Goal: Task Accomplishment & Management: Use online tool/utility

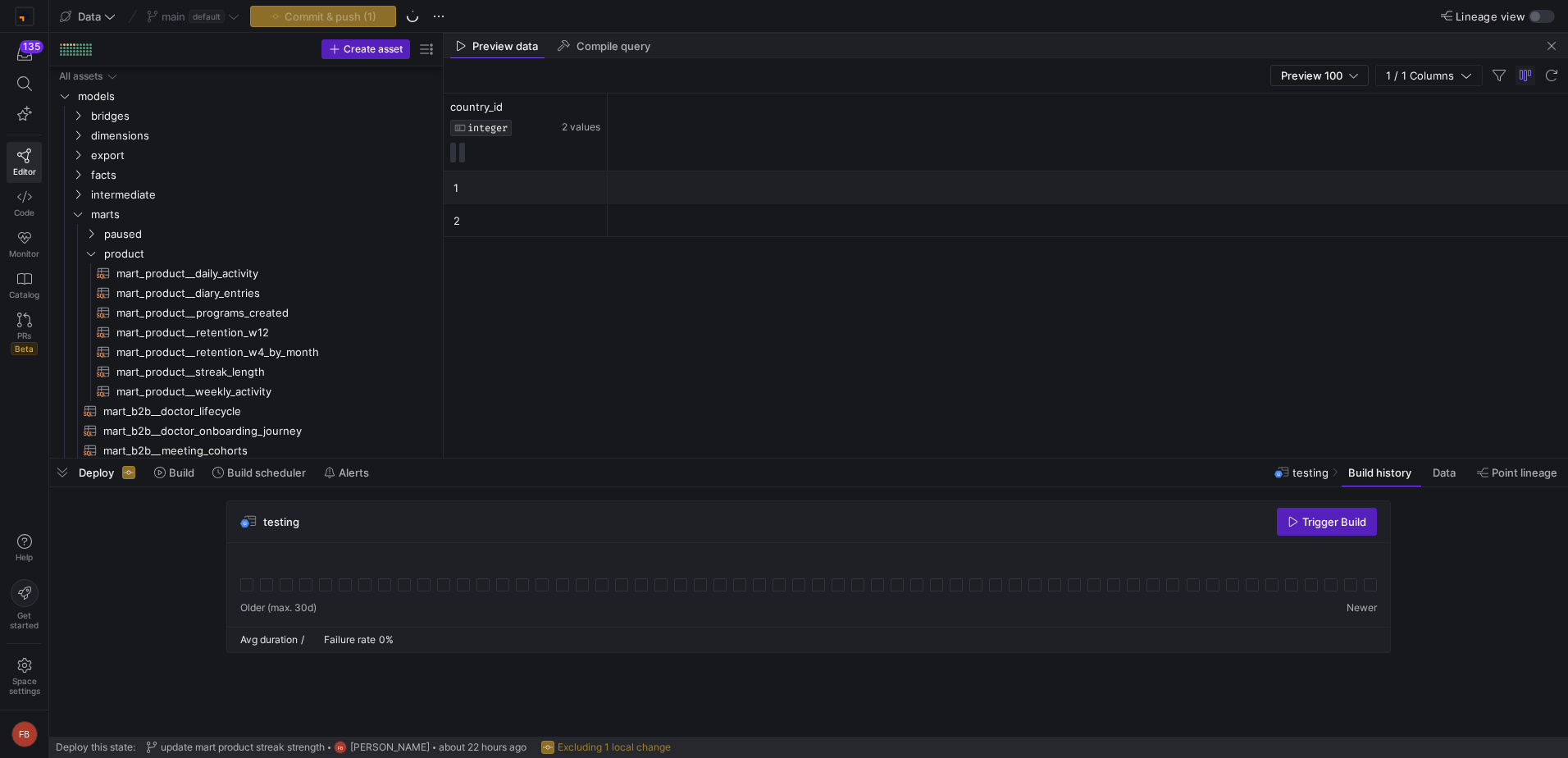
scroll to position [0, 318]
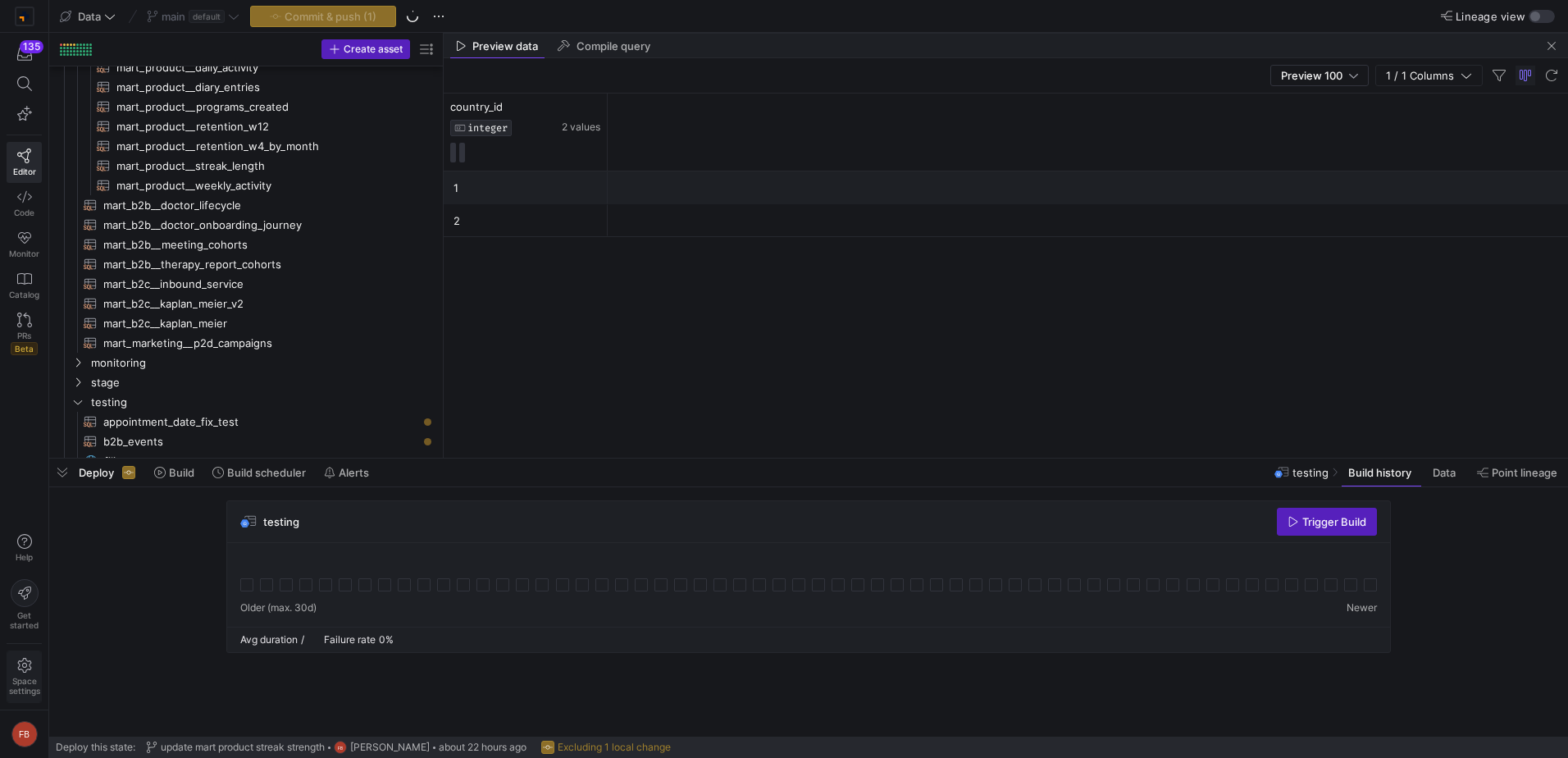
click at [28, 665] on icon at bounding box center [25, 665] width 15 height 15
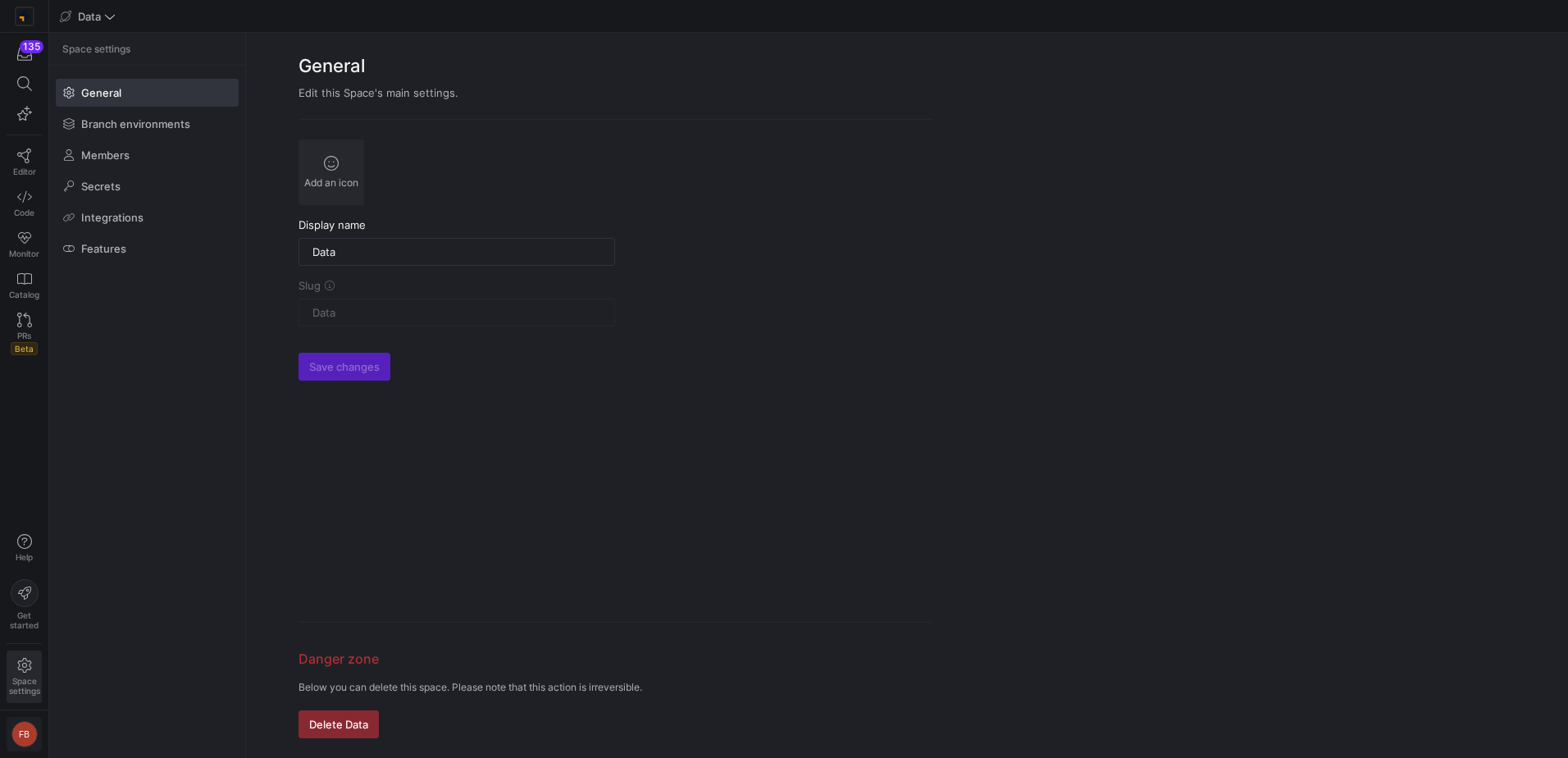
click at [18, 727] on div "FB" at bounding box center [25, 734] width 26 height 26
click at [26, 26] on div at bounding box center [784, 379] width 1568 height 758
click at [24, 19] on img at bounding box center [25, 16] width 17 height 17
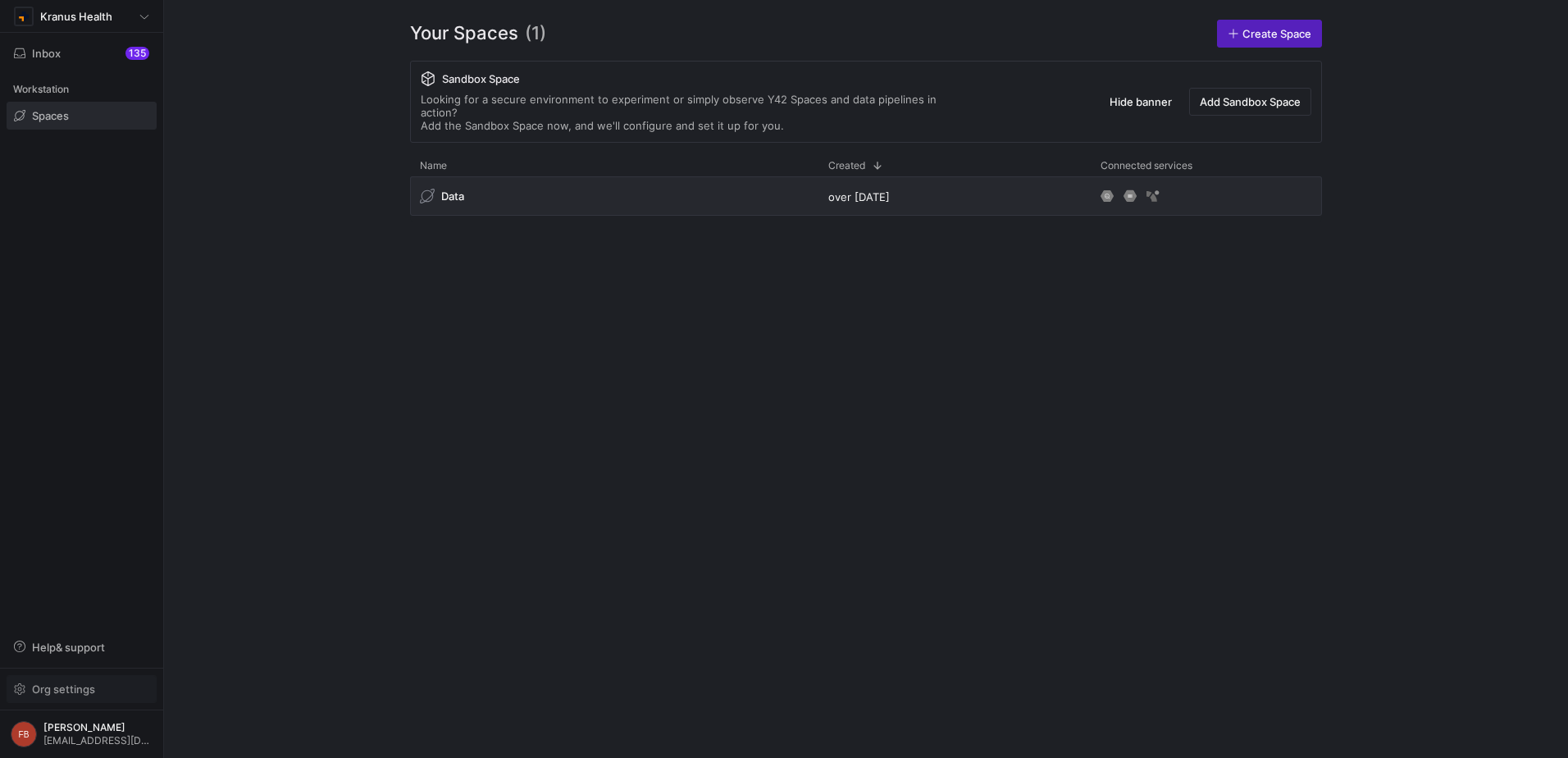
click at [47, 683] on span "Org settings" at bounding box center [63, 688] width 63 height 13
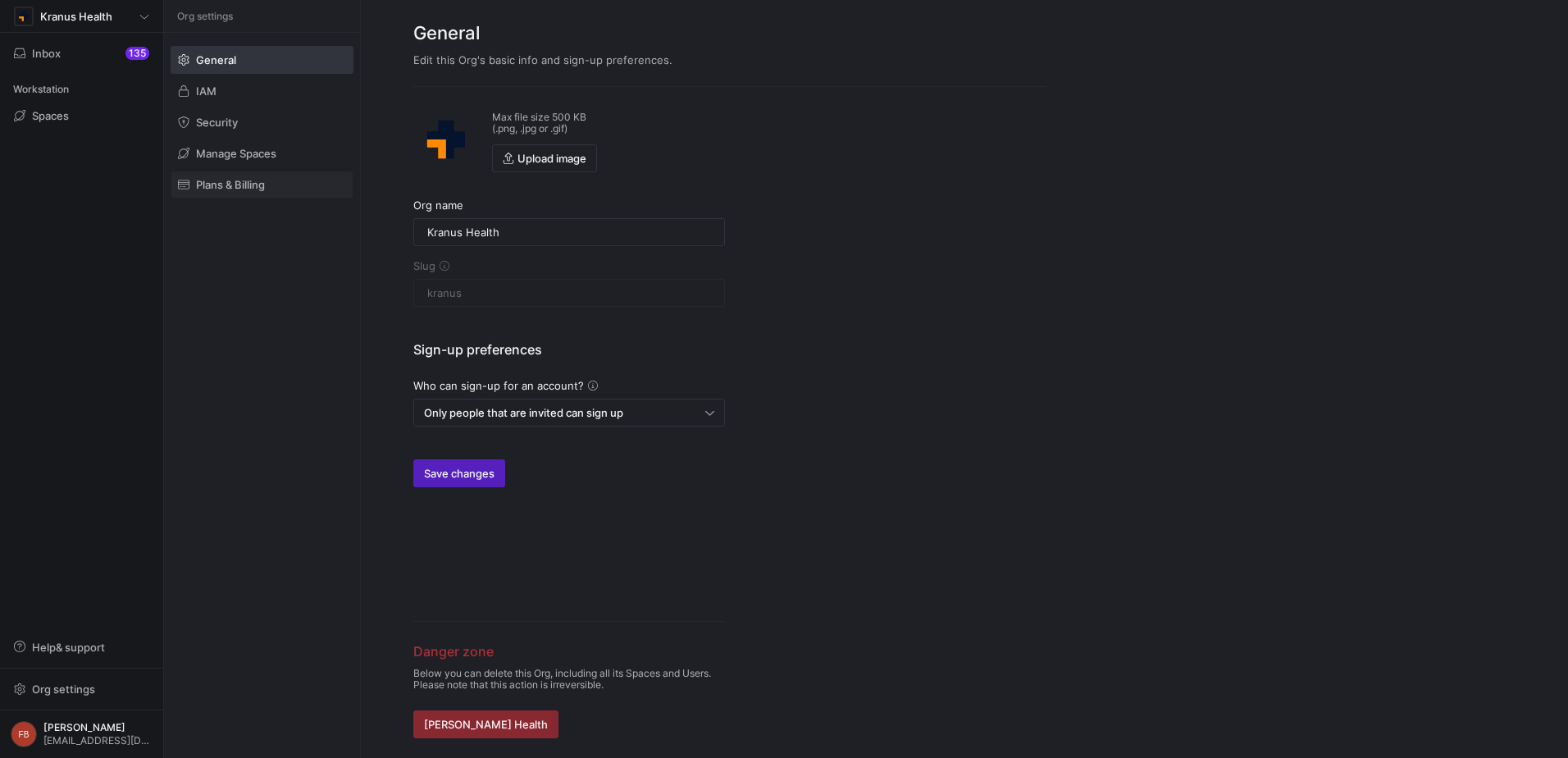
click at [229, 175] on span at bounding box center [262, 184] width 182 height 26
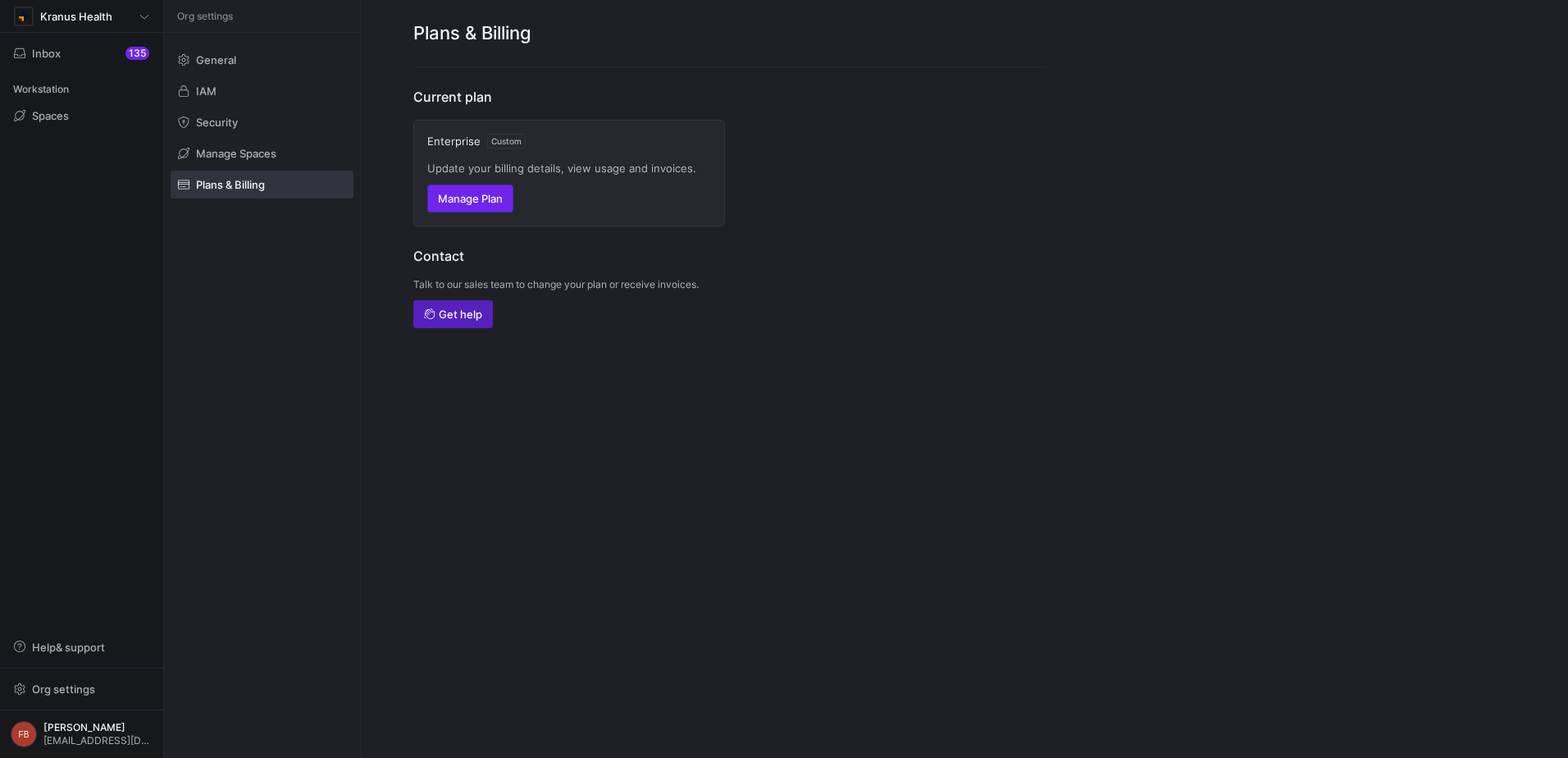
click at [480, 198] on span "Manage Plan" at bounding box center [471, 198] width 65 height 13
click at [53, 19] on span "Kranus Health" at bounding box center [77, 16] width 72 height 13
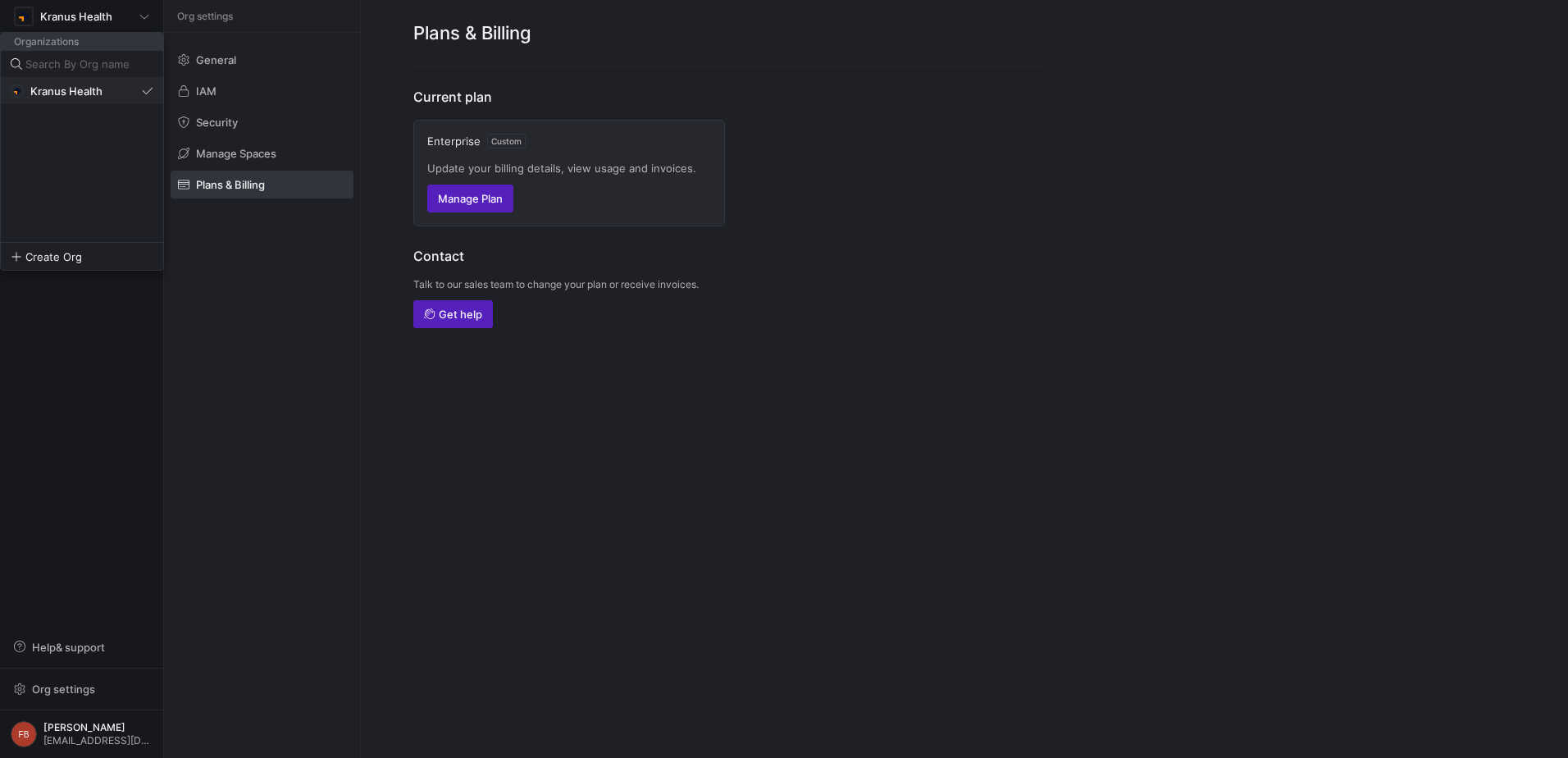
click at [58, 96] on span "Kranus Health" at bounding box center [66, 91] width 72 height 13
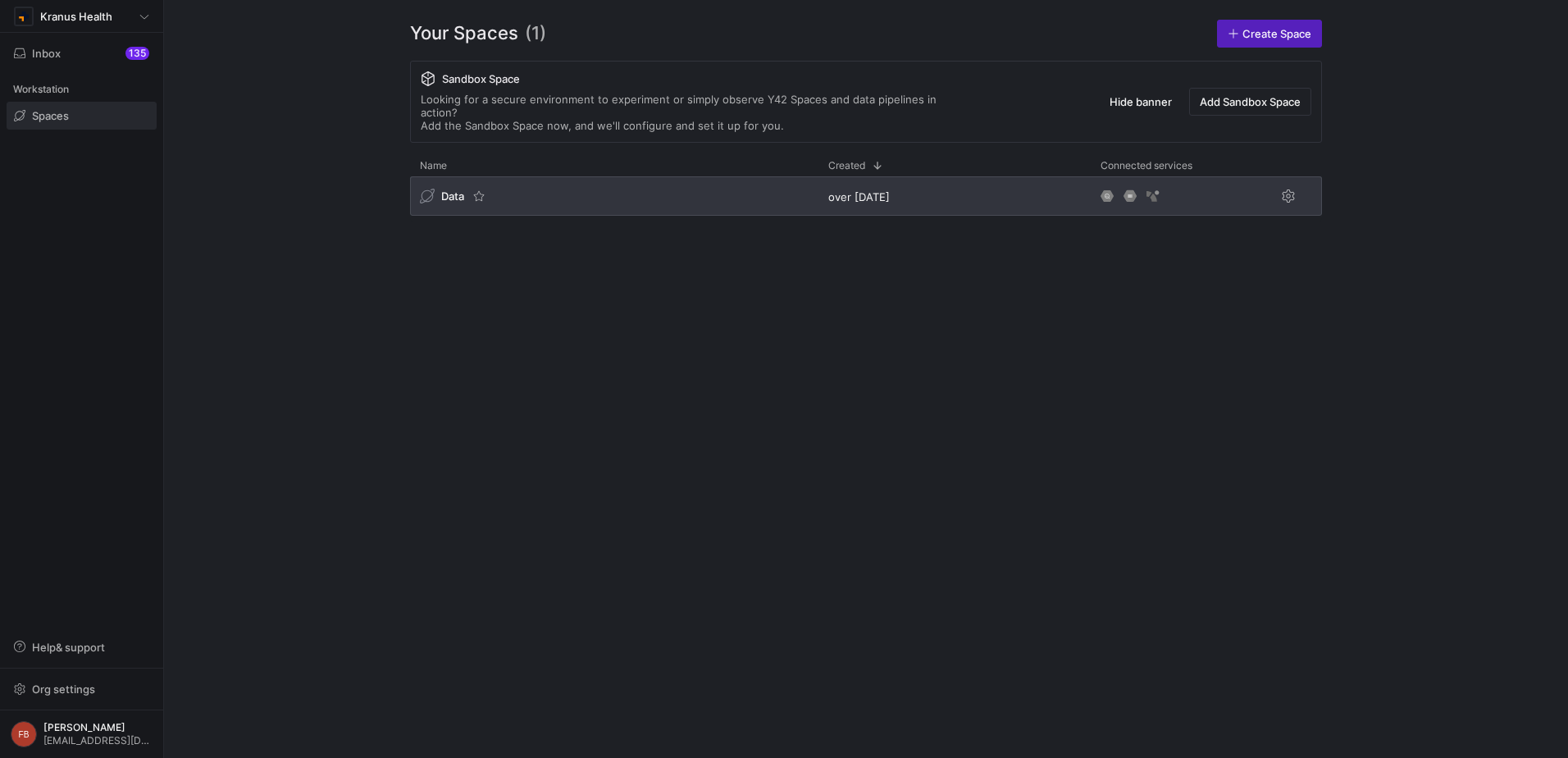
click at [546, 188] on div "Data" at bounding box center [613, 196] width 408 height 40
click at [655, 192] on div "Data" at bounding box center [613, 196] width 408 height 40
click at [643, 186] on div "Data" at bounding box center [613, 196] width 408 height 40
click at [687, 184] on div "Data" at bounding box center [613, 196] width 408 height 40
click at [690, 185] on div "Data" at bounding box center [613, 196] width 408 height 40
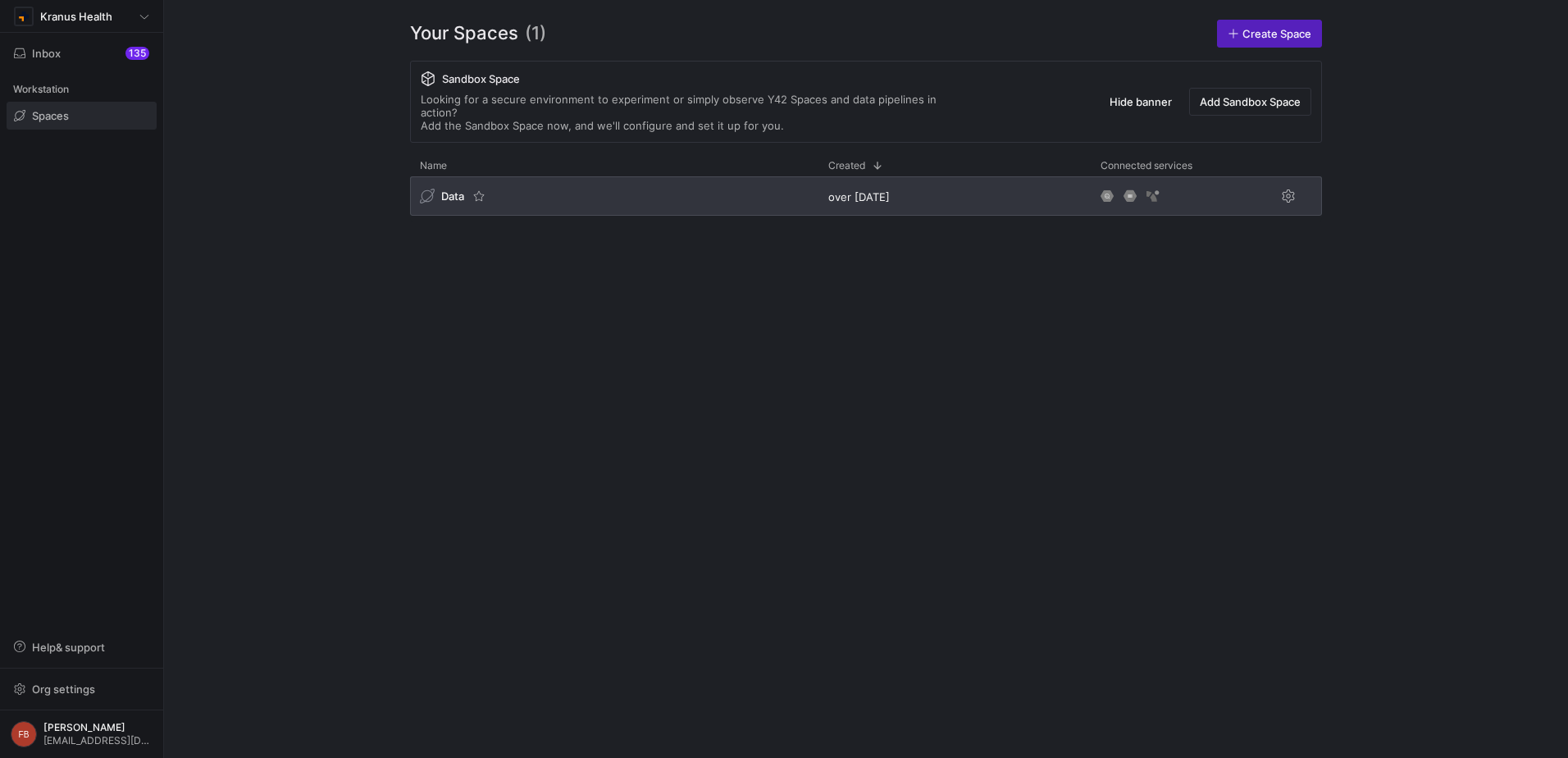
click at [1015, 190] on div "over [DATE]" at bounding box center [955, 196] width 272 height 40
click at [657, 182] on div "Data" at bounding box center [613, 196] width 408 height 40
click at [453, 190] on span "Data" at bounding box center [453, 196] width 23 height 13
click at [683, 192] on div "Data" at bounding box center [613, 196] width 408 height 40
click at [444, 190] on span "Data" at bounding box center [453, 196] width 23 height 13
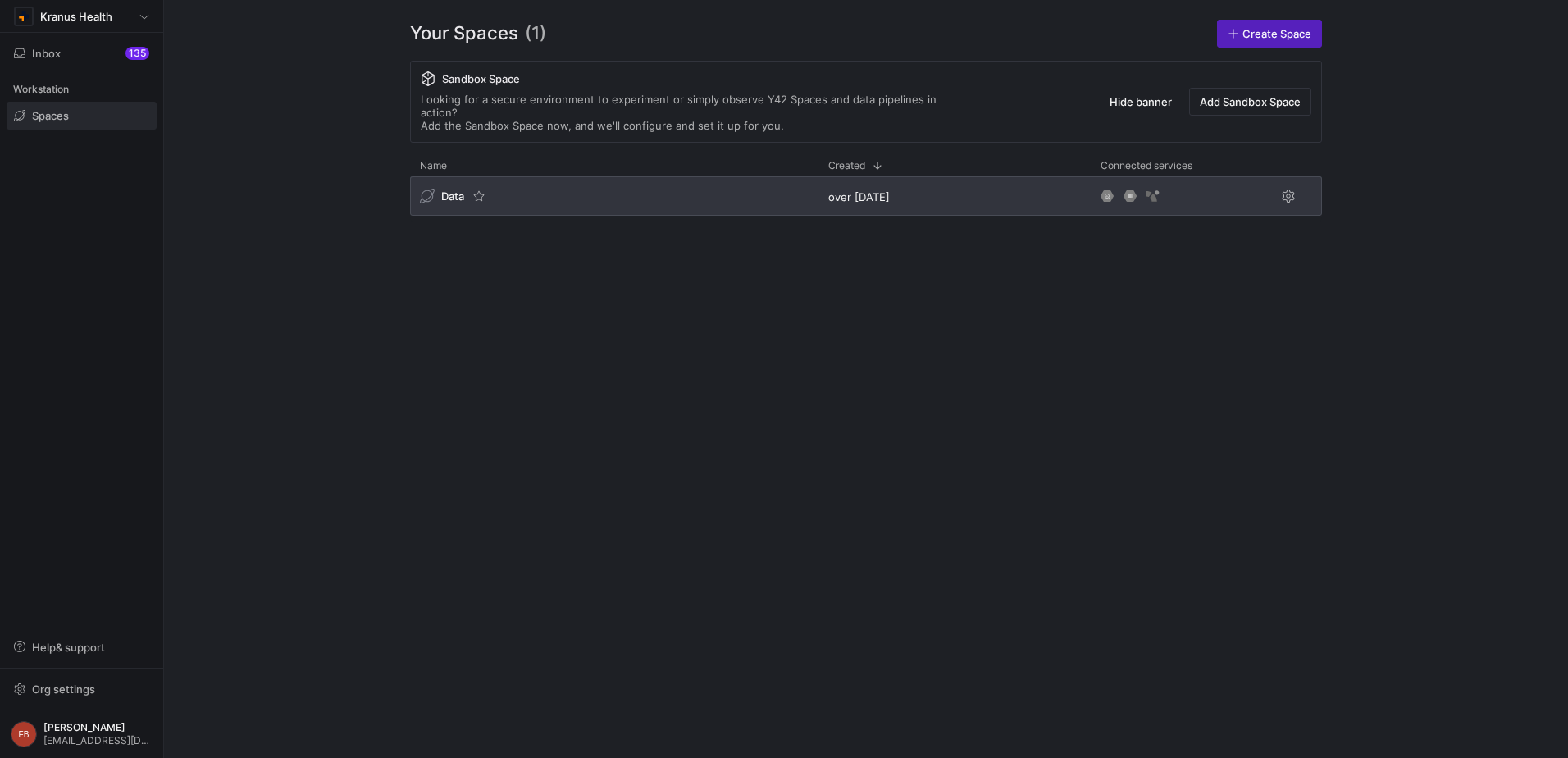
click at [592, 184] on div "Data" at bounding box center [613, 196] width 408 height 40
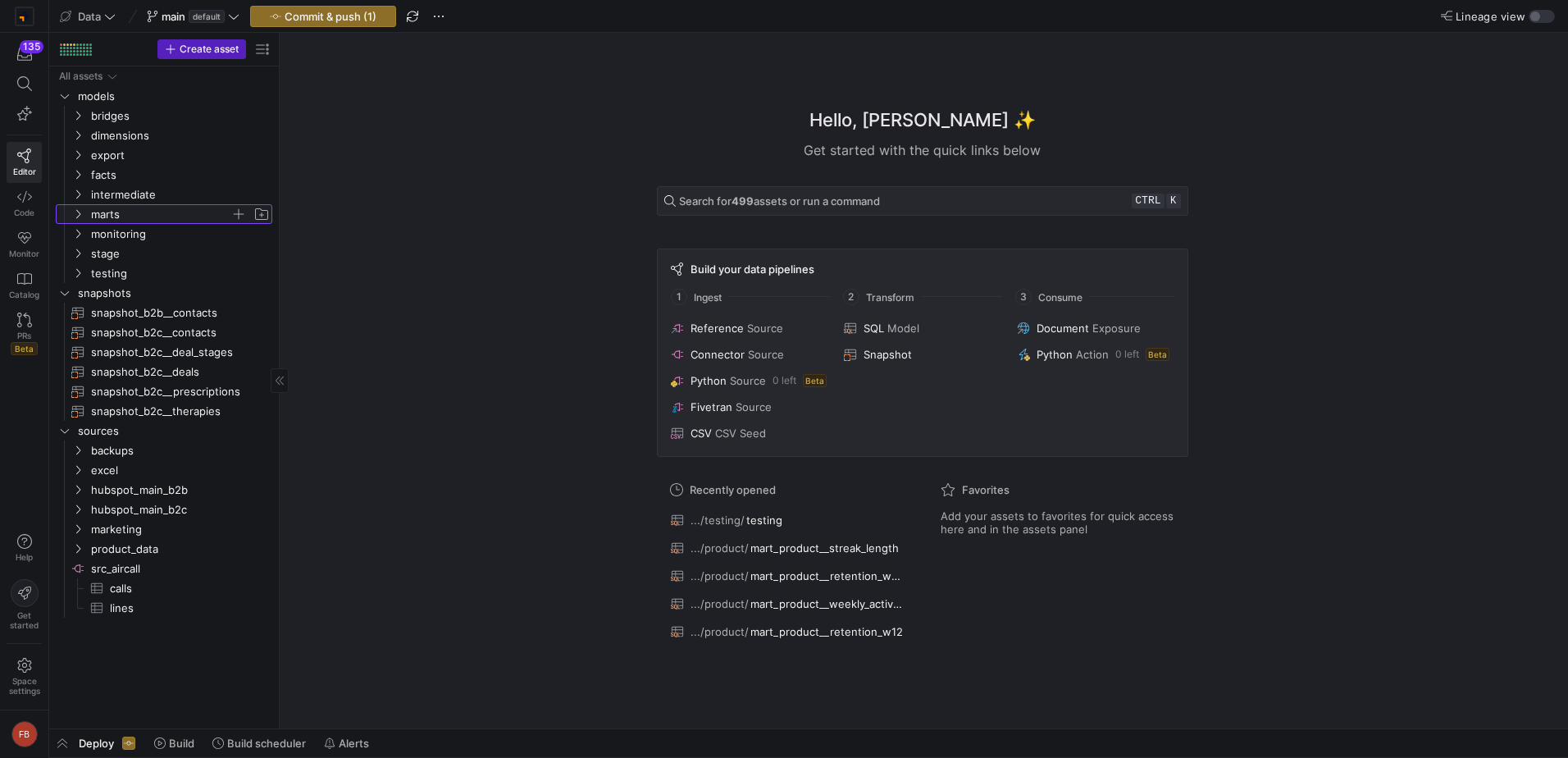
click at [132, 211] on span "marts" at bounding box center [160, 214] width 139 height 19
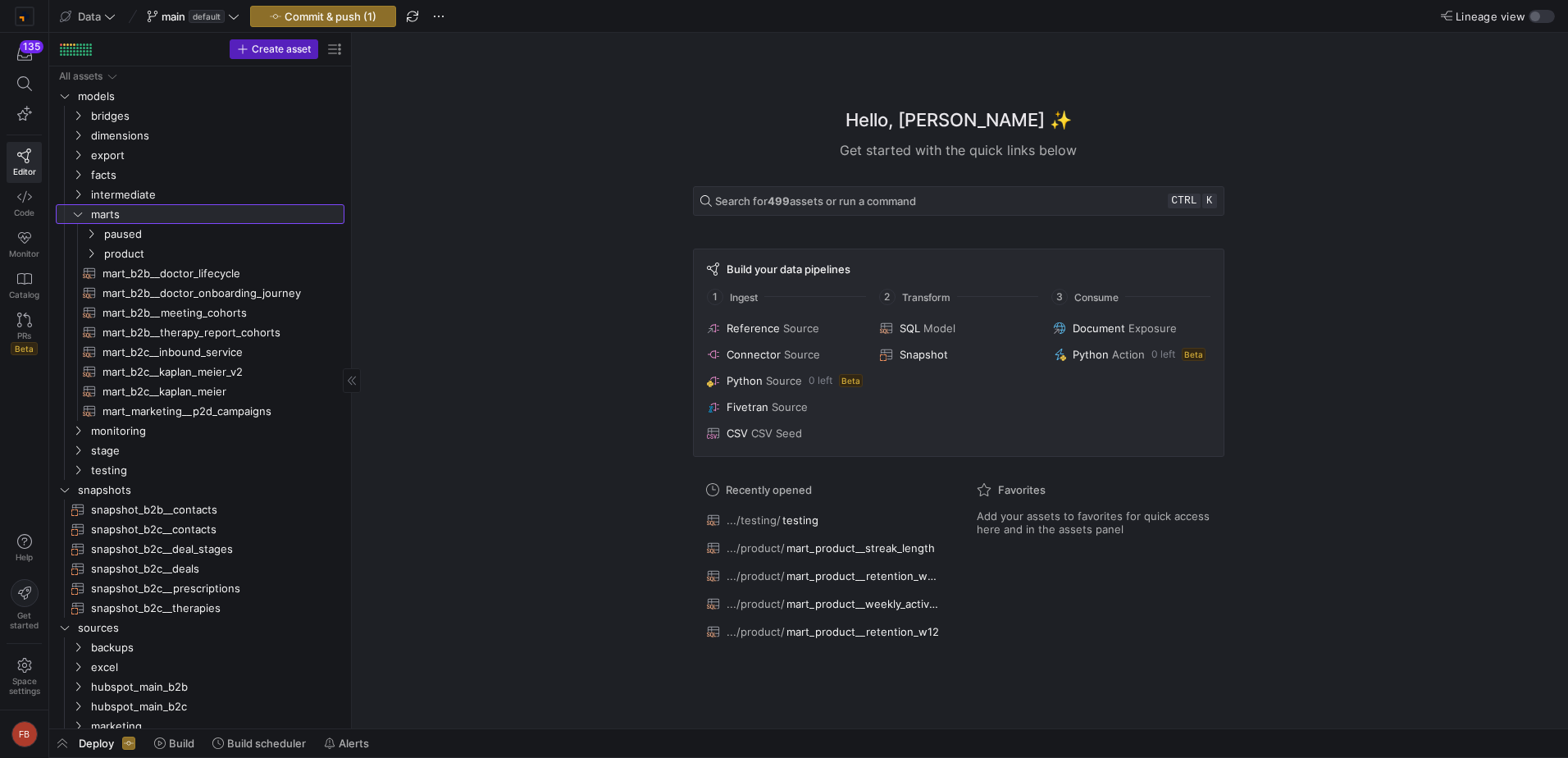
drag, startPoint x: 278, startPoint y: 407, endPoint x: 349, endPoint y: 402, distance: 71.2
click at [131, 250] on span "product" at bounding box center [203, 253] width 198 height 19
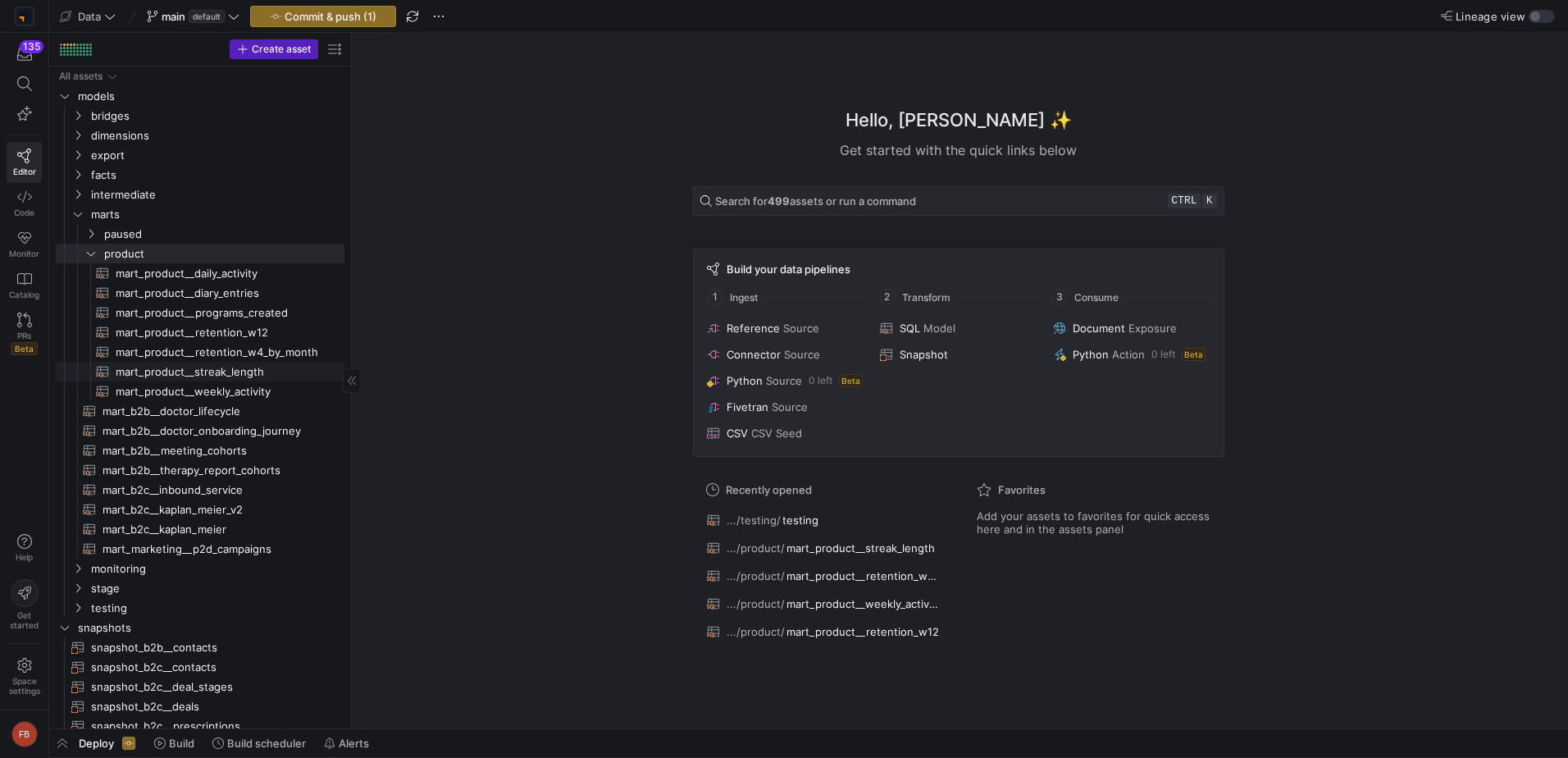
click at [250, 370] on span "mart_product__streak_length​​​​​​​​​​" at bounding box center [220, 371] width 210 height 19
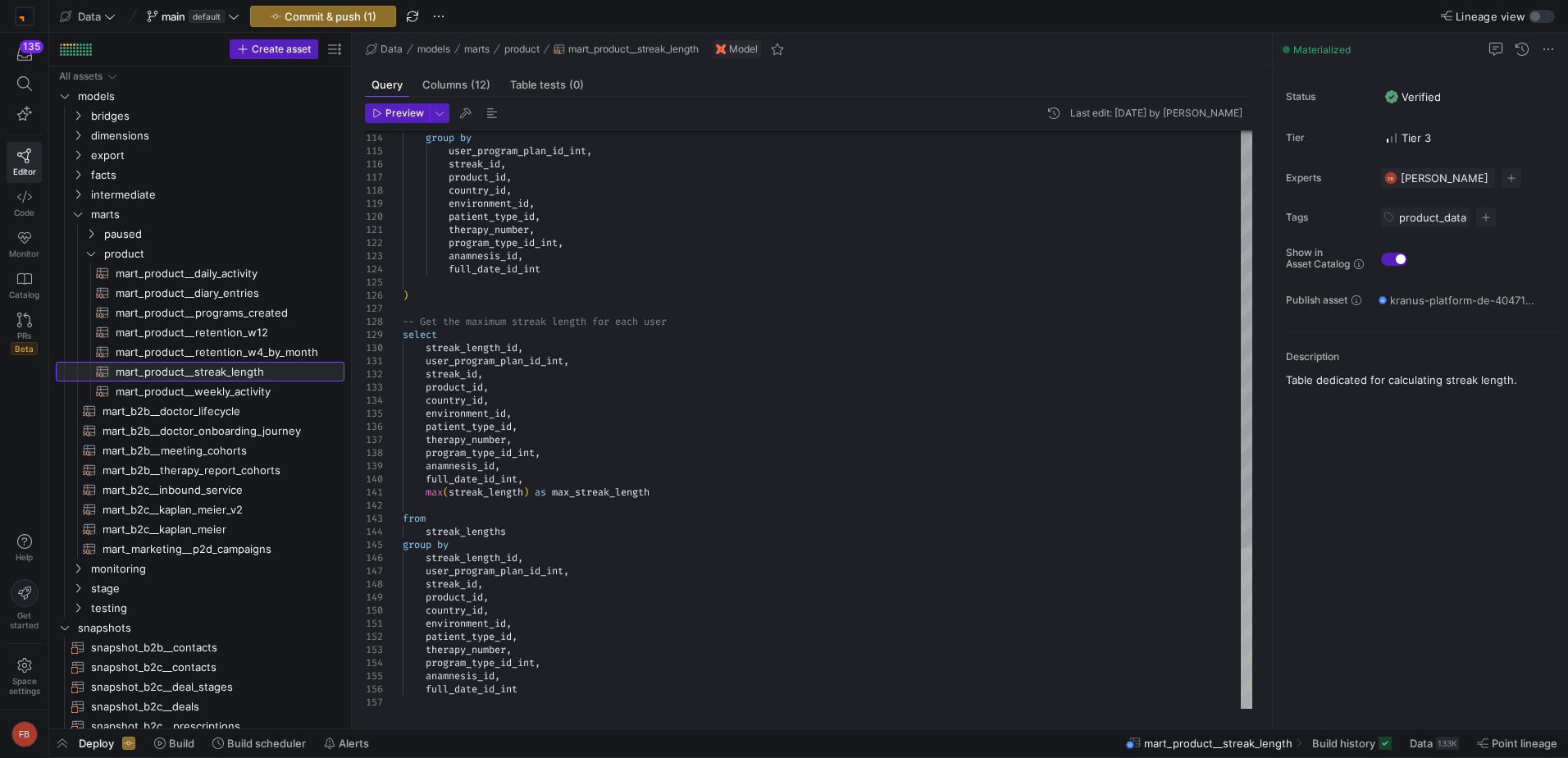
click at [1241, 617] on div at bounding box center [1246, 628] width 11 height 160
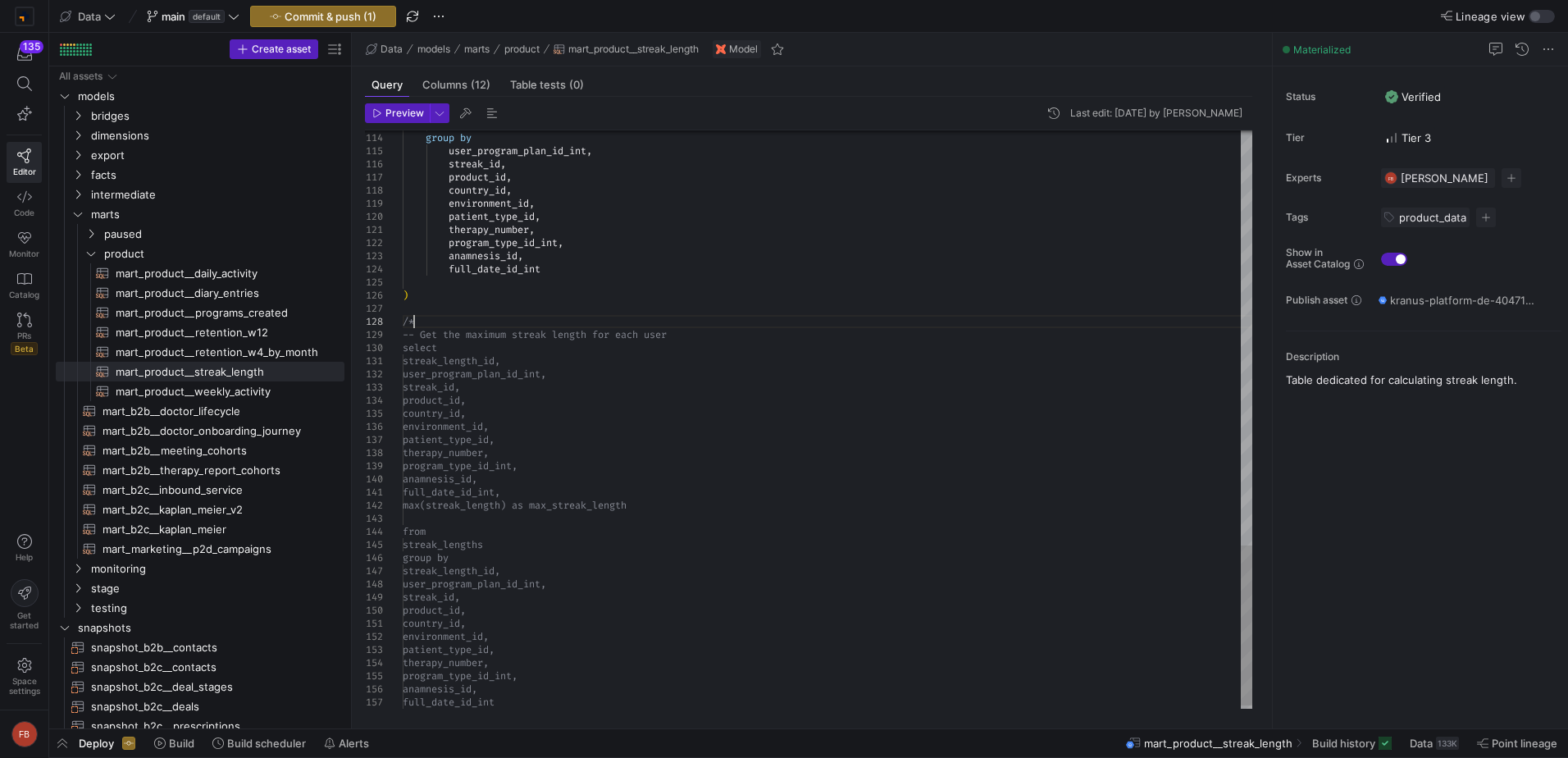
scroll to position [92, 11]
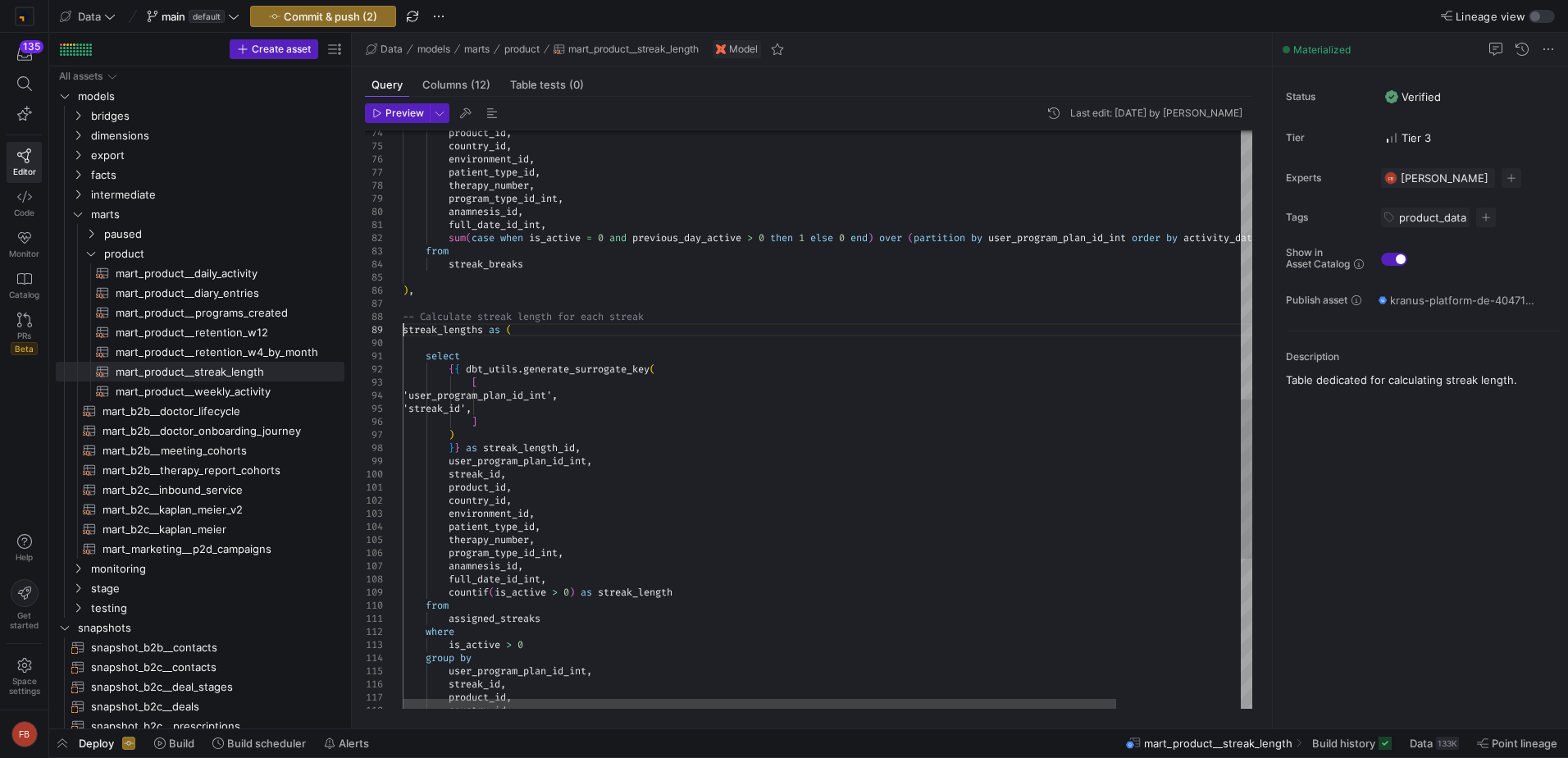
click at [404, 330] on div "group by user_program_plan_id_int , streak_id , product_id , country_id , assig…" at bounding box center [901, 204] width 997 height 2096
click at [409, 289] on div "group by user_program_plan_id_int , streak_id , product_id , country_id , assig…" at bounding box center [901, 204] width 997 height 2096
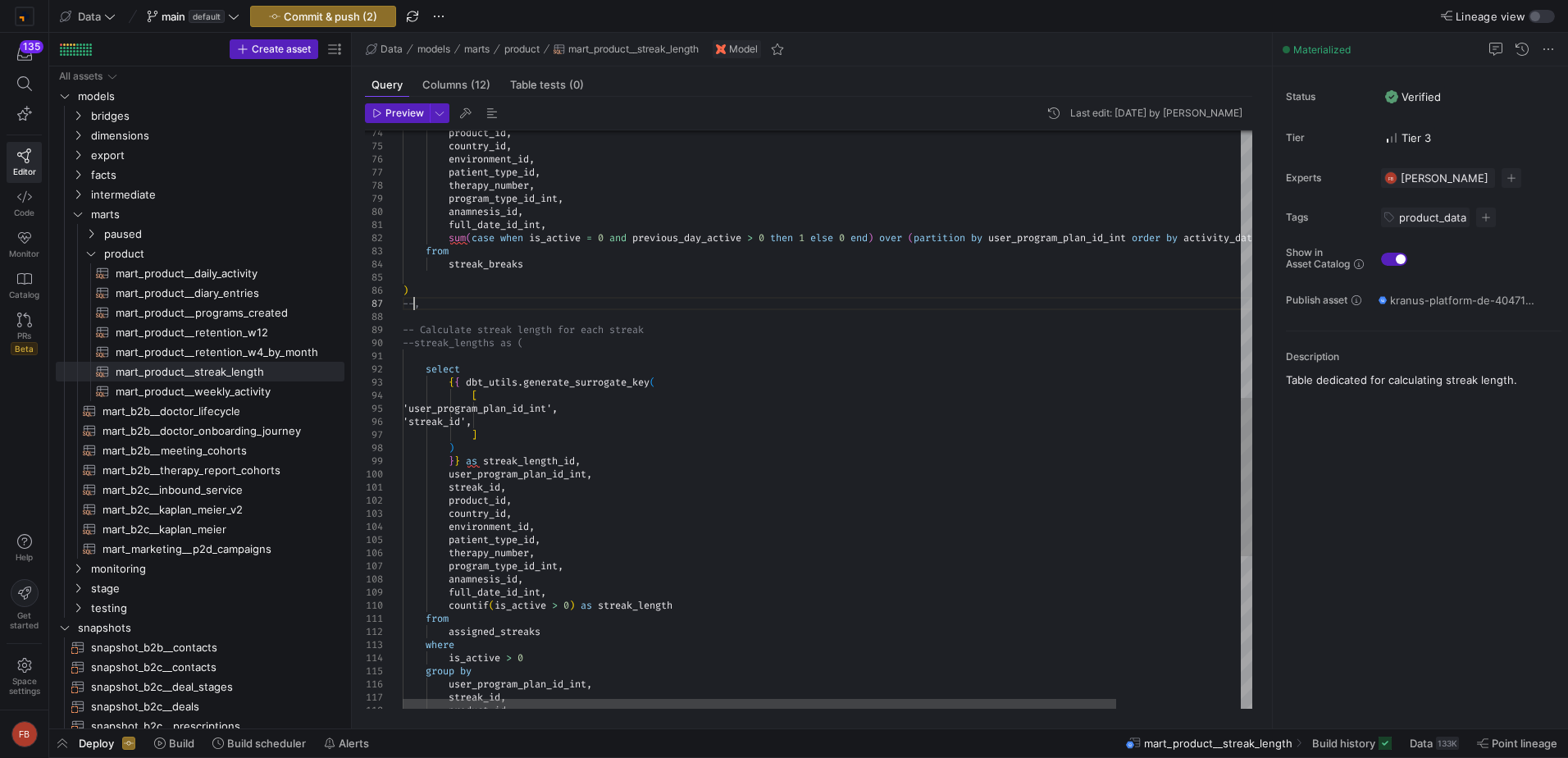
scroll to position [91, 11]
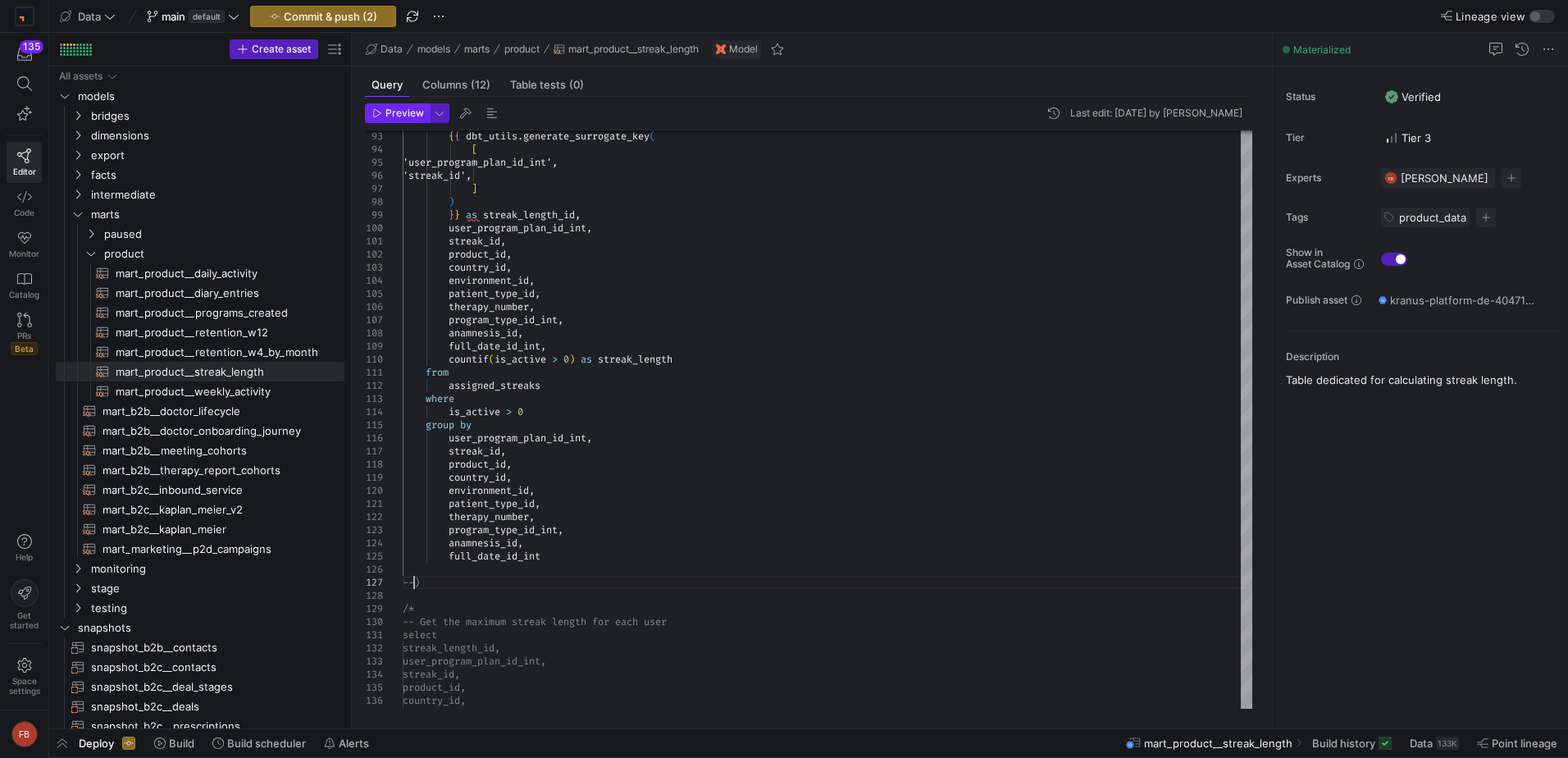
type textarea "patient_type_id, therapy_number, program_type_id_int, anamnesis_id, full_date_i…"
click at [398, 112] on span "Preview" at bounding box center [405, 113] width 39 height 11
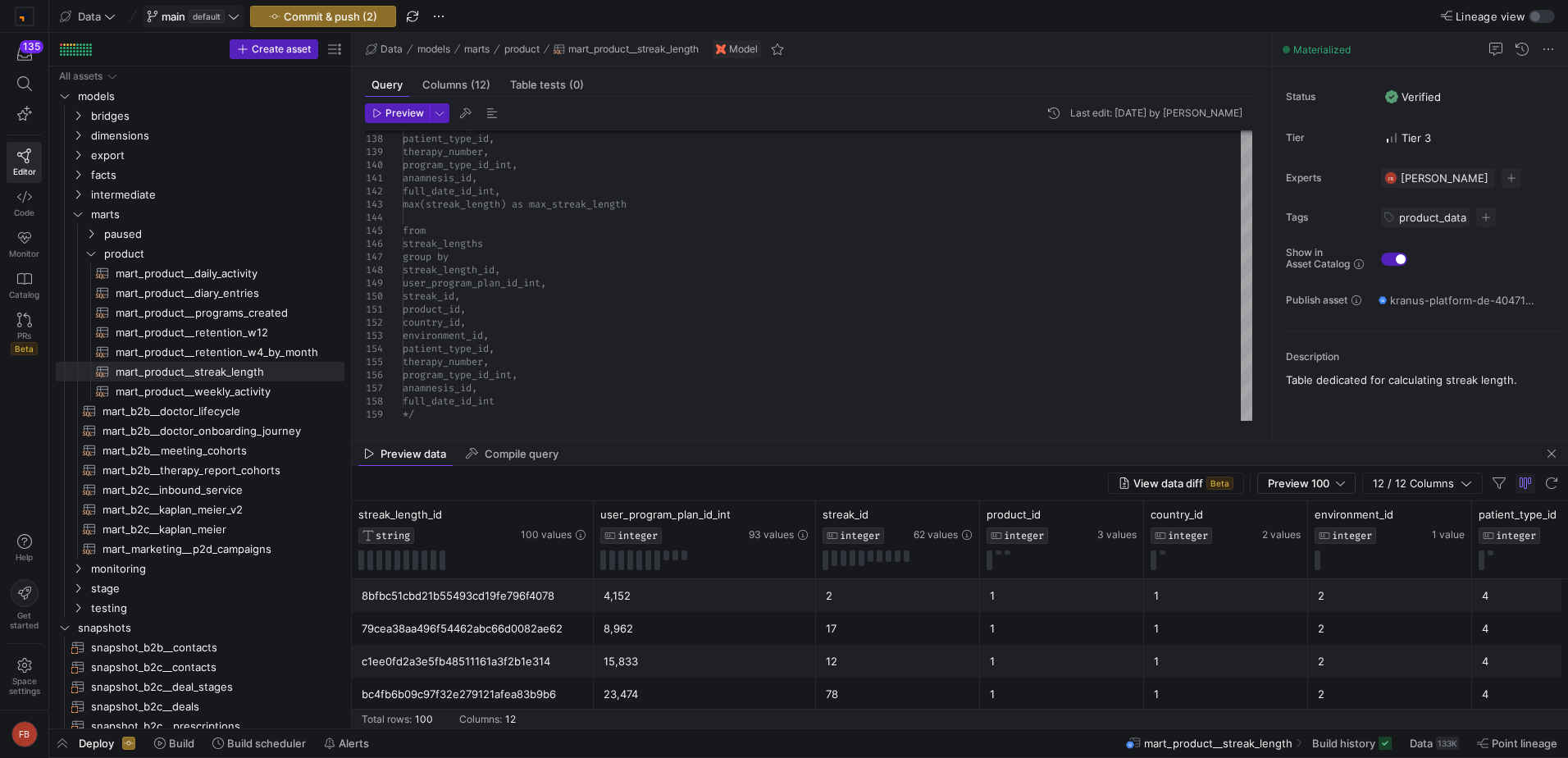
click at [233, 15] on icon at bounding box center [234, 16] width 11 height 11
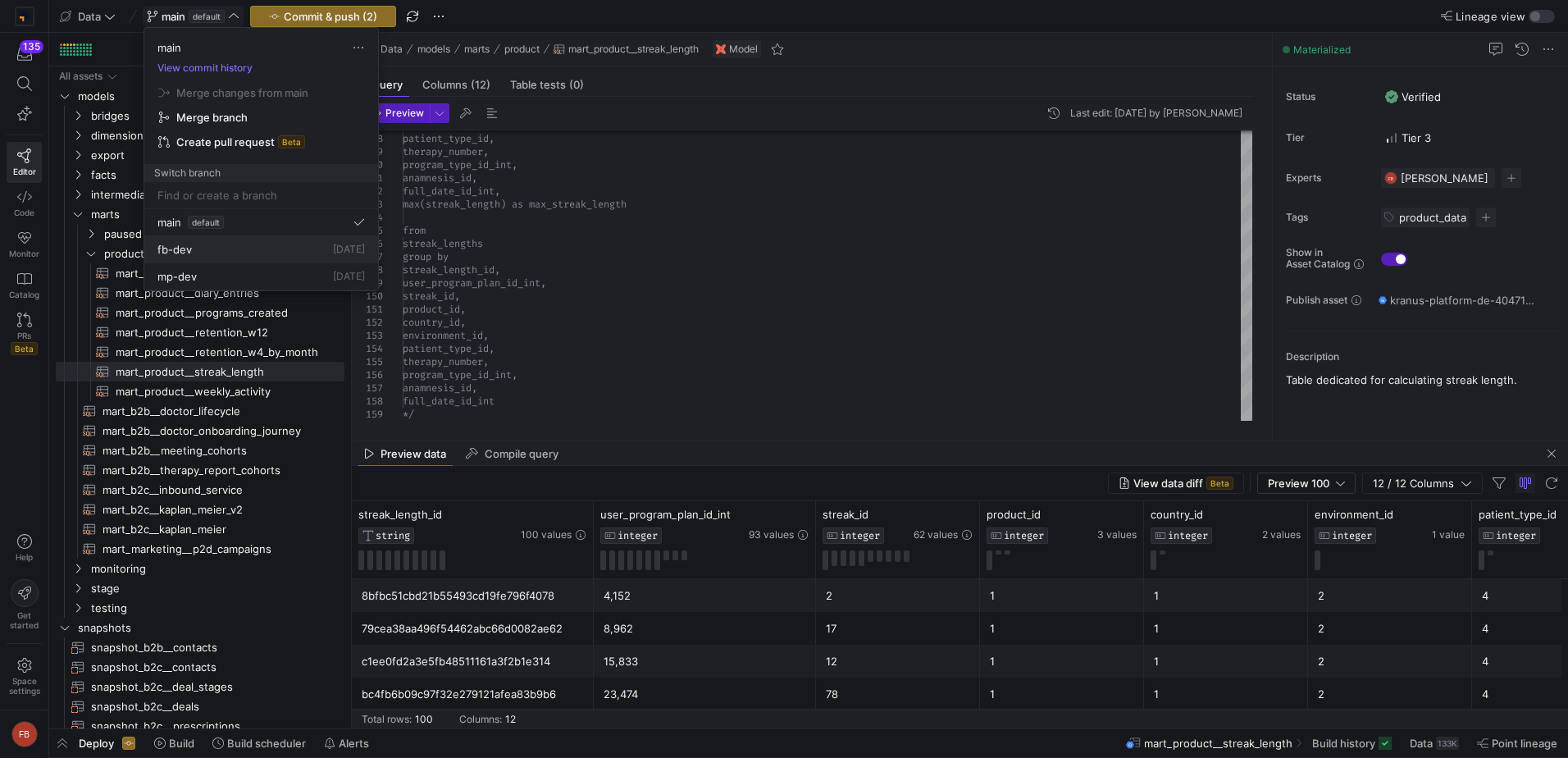
click at [223, 243] on div "fb-dev 1 day ago" at bounding box center [261, 249] width 207 height 13
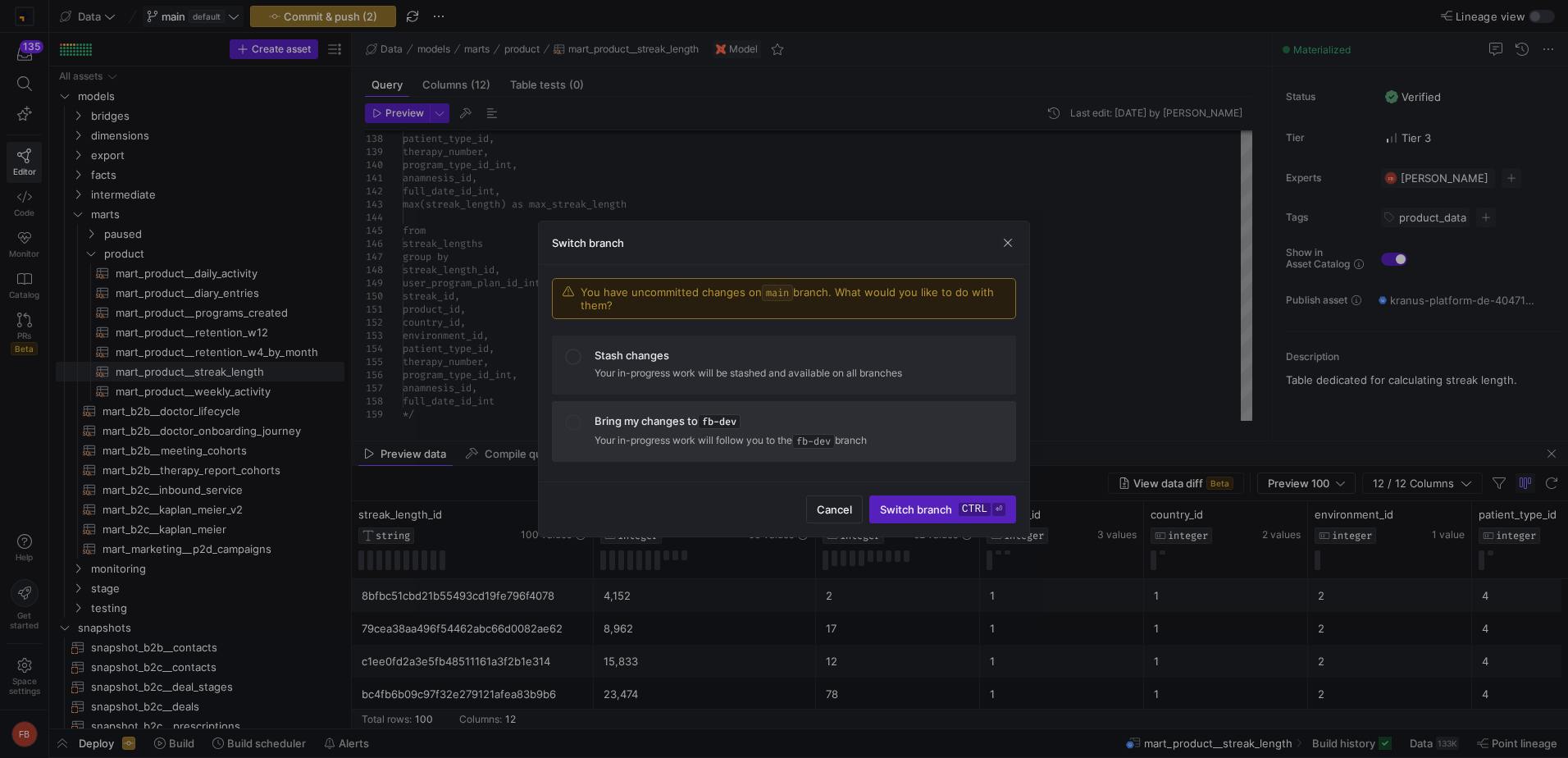
click at [702, 419] on span "fb-dev" at bounding box center [719, 421] width 42 height 15
click at [931, 504] on span "Switch branch ctrl ⏎" at bounding box center [942, 509] width 125 height 13
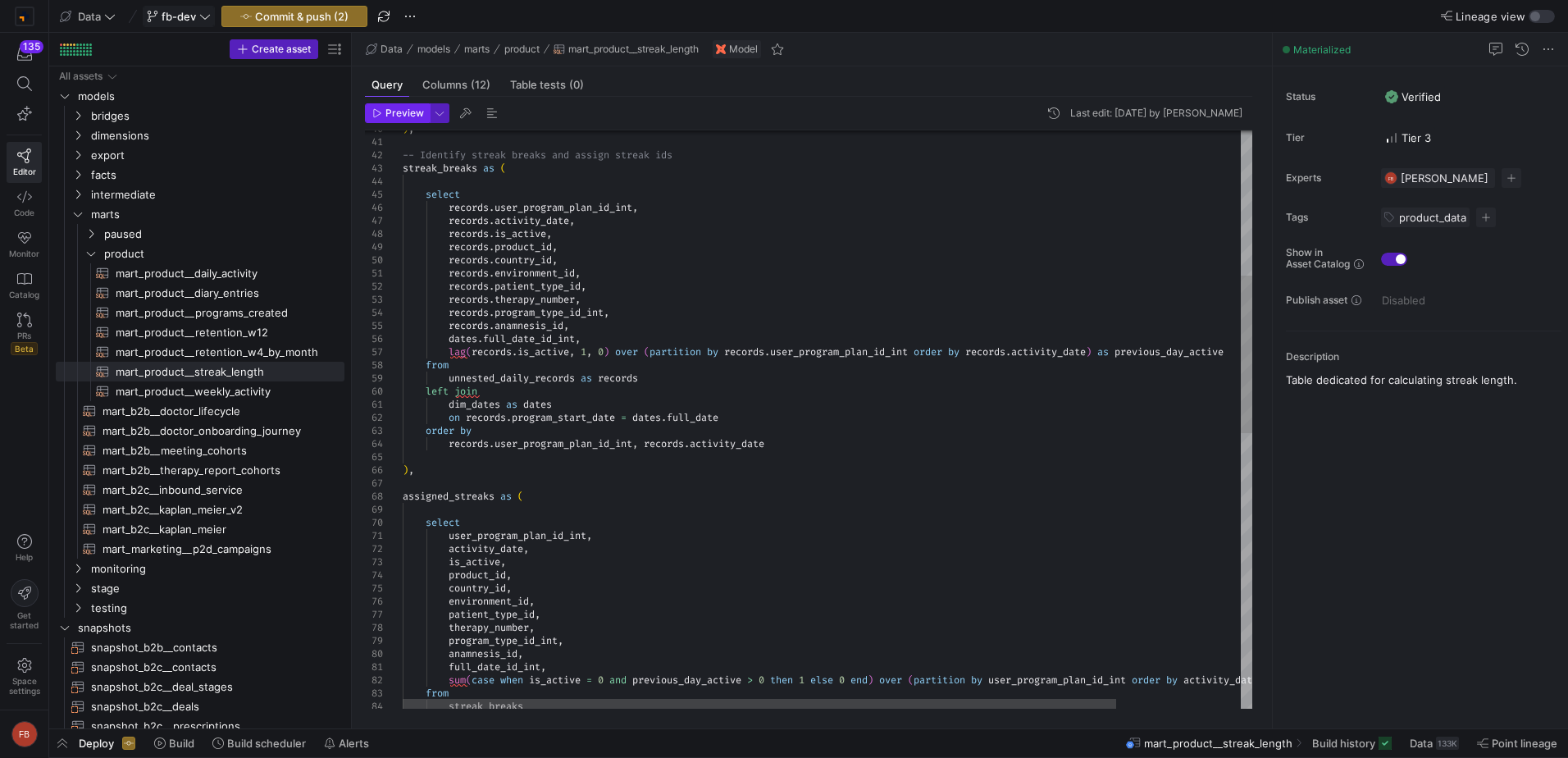
click at [383, 119] on span "button" at bounding box center [398, 113] width 63 height 18
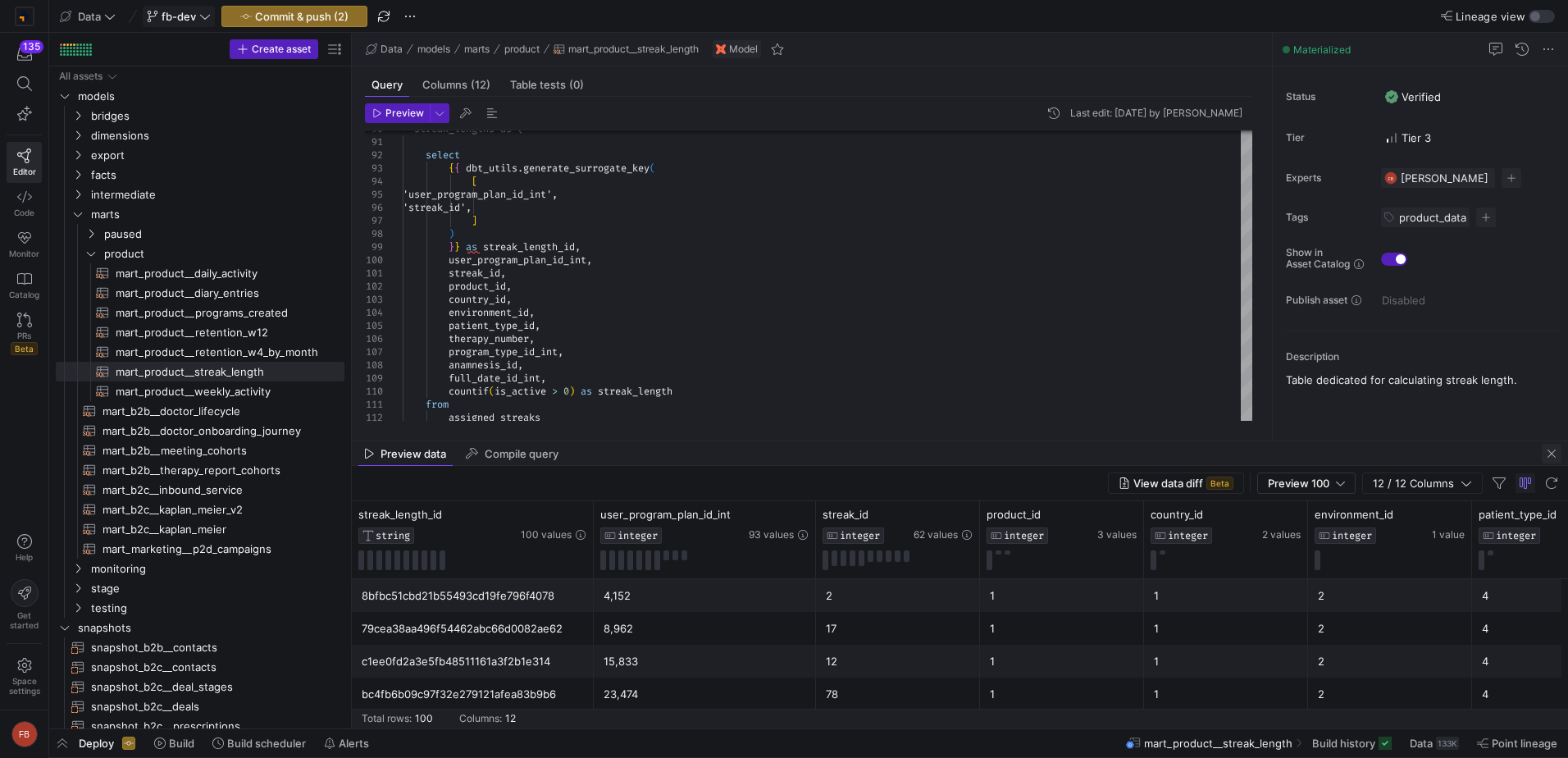
click at [1552, 450] on span "button" at bounding box center [1551, 453] width 19 height 19
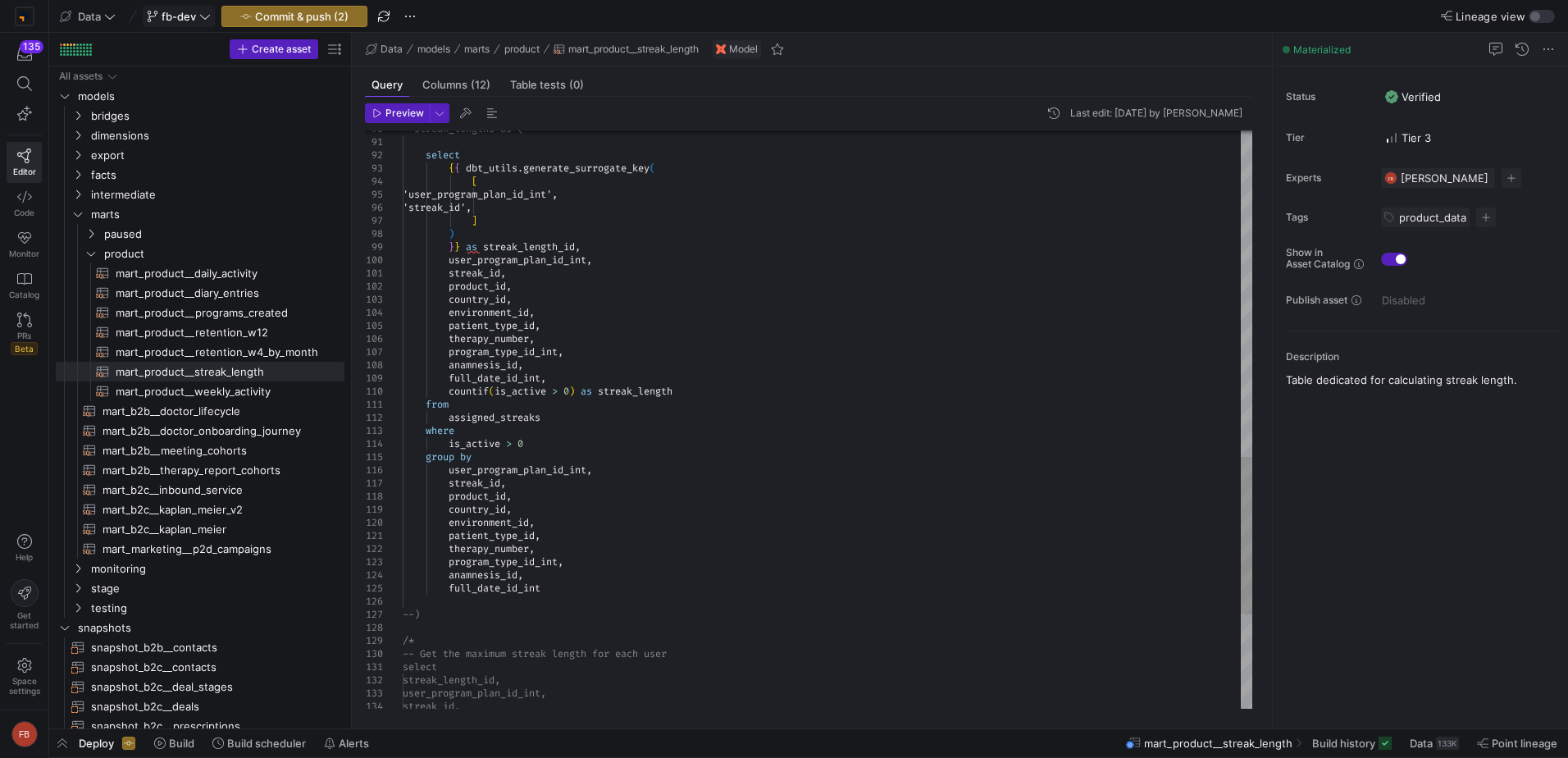
click at [427, 160] on div "assigned_streaks full_date_id_int , countif ( is_active > 0 ) as streak_length …" at bounding box center [828, 3] width 850 height 2122
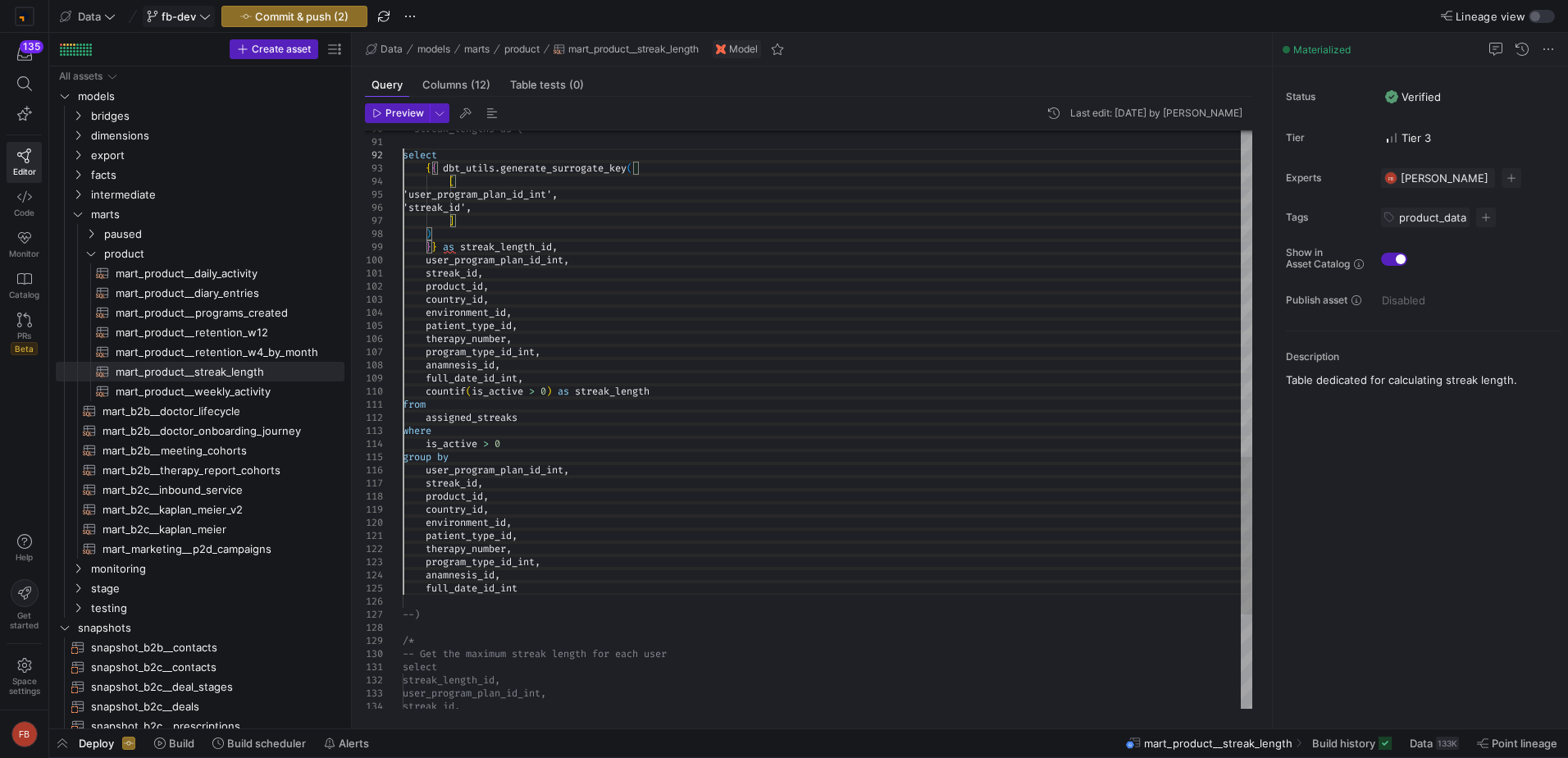
type textarea "streak_id, product_id, country_id, environment_id, patient_type_id, therapy_num…"
click at [390, 111] on span "Preview" at bounding box center [405, 113] width 39 height 11
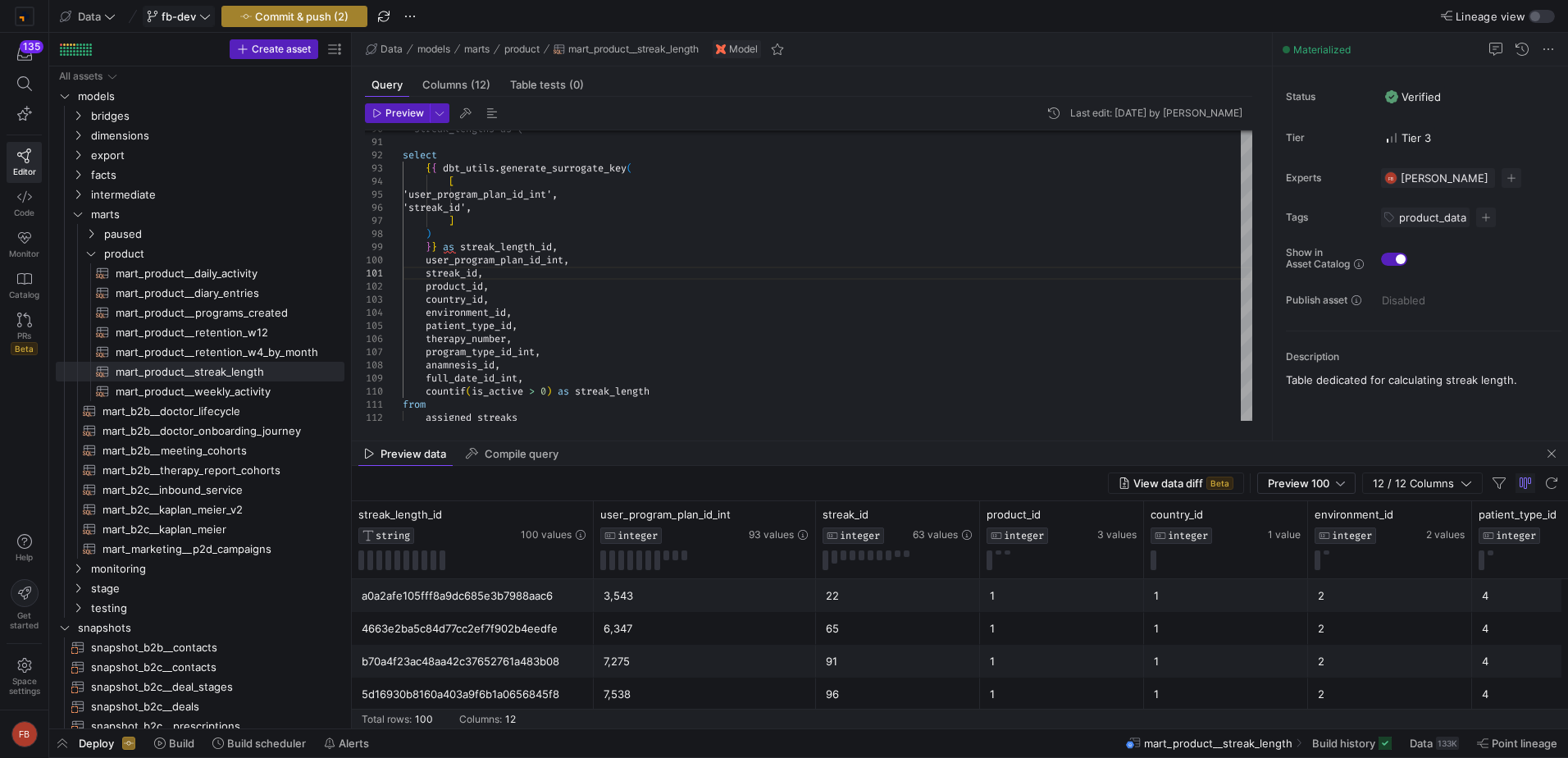
click at [271, 13] on span "Commit & push (2)" at bounding box center [301, 16] width 93 height 13
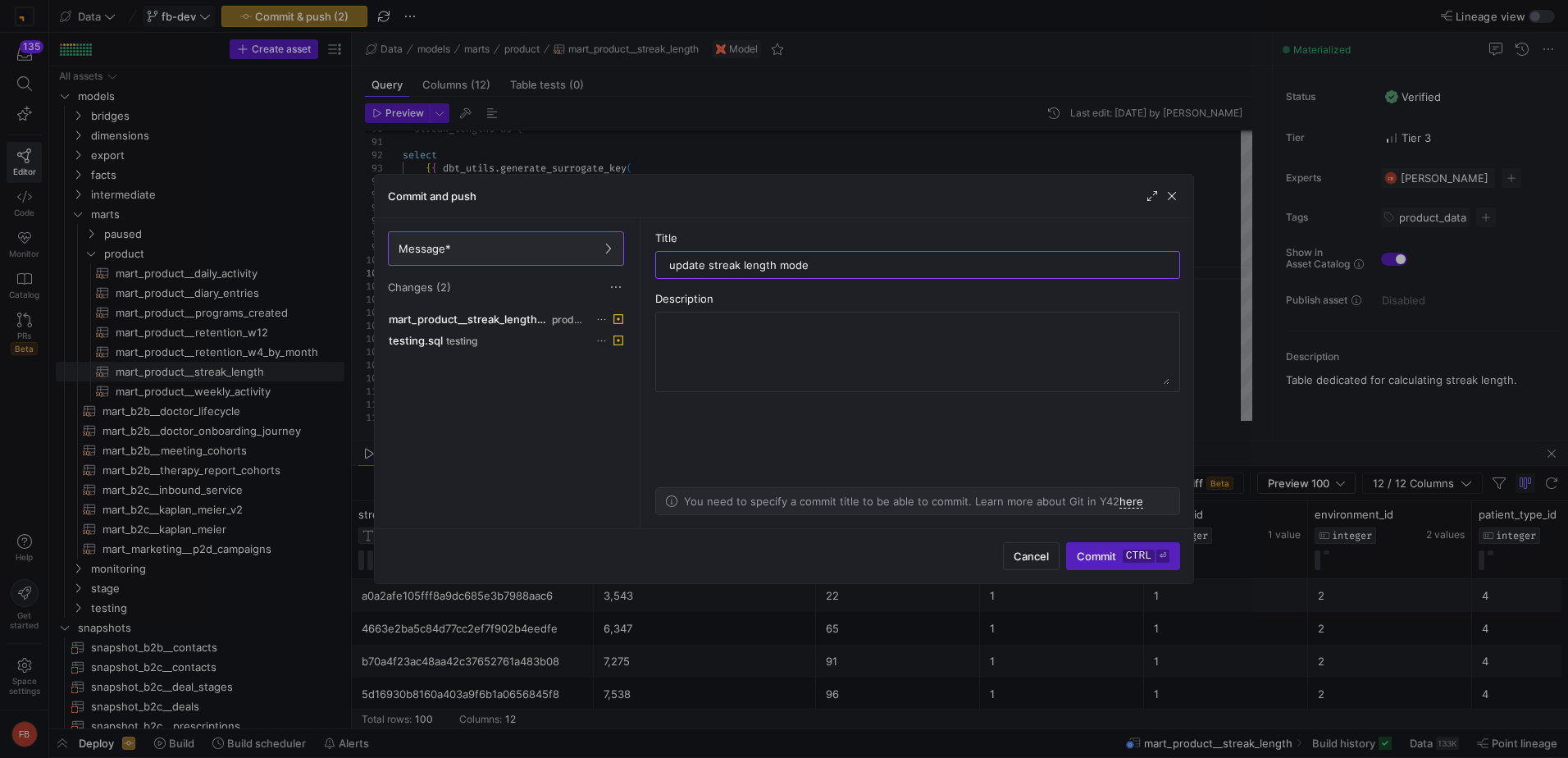
type input "update streak length model"
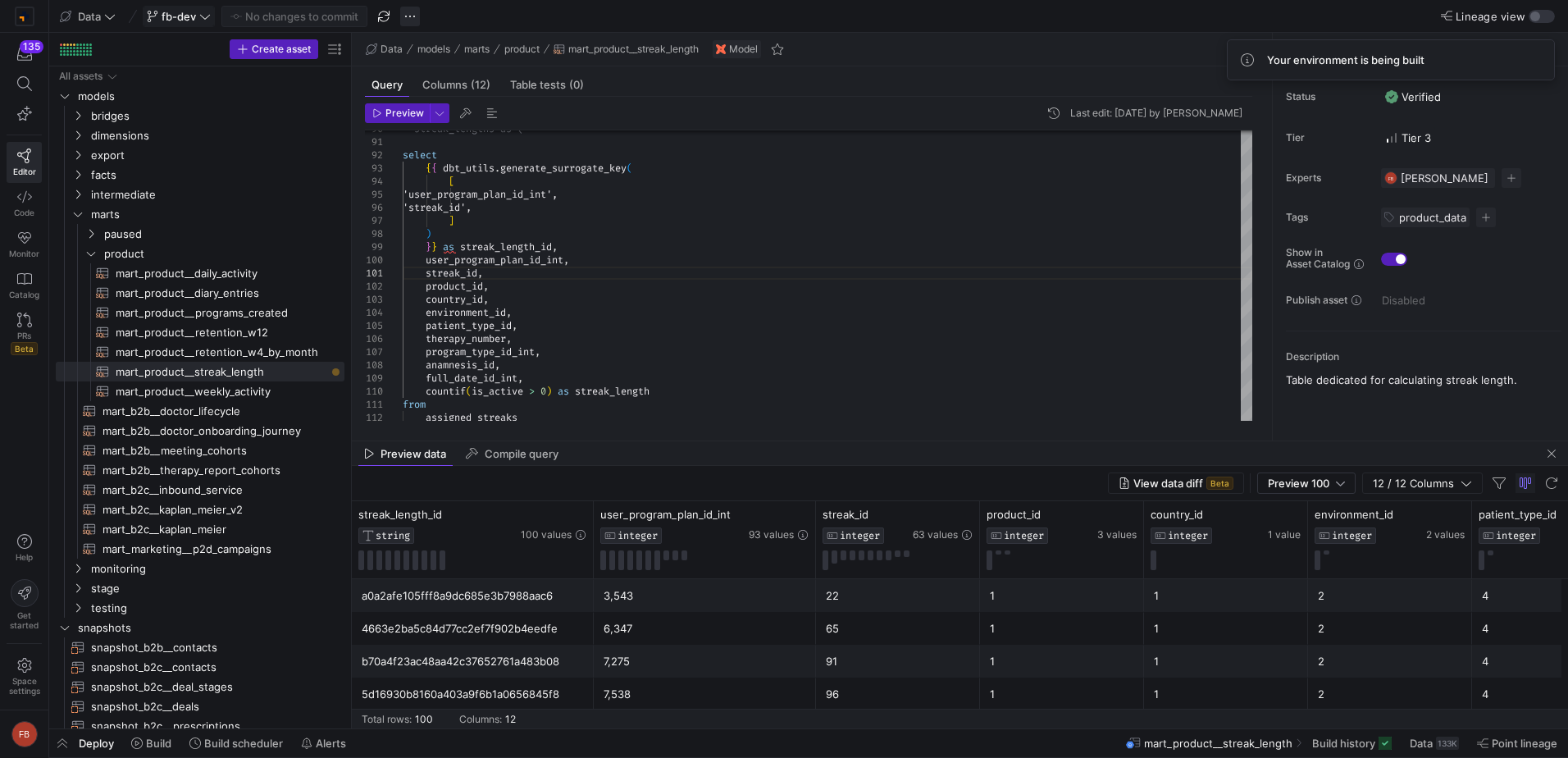
click at [415, 25] on span "button" at bounding box center [410, 16] width 19 height 19
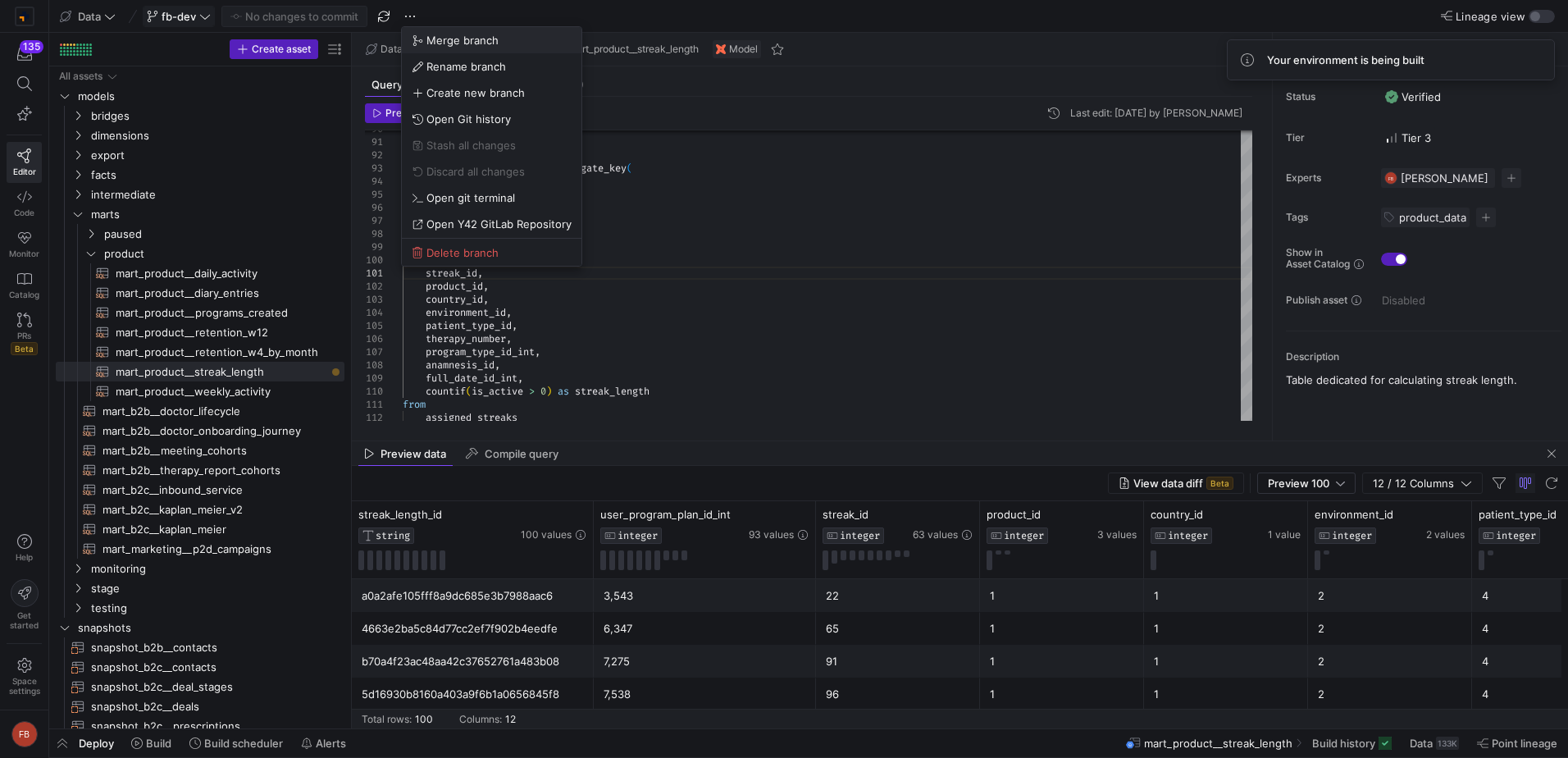
click at [464, 49] on button "Merge branch" at bounding box center [492, 41] width 180 height 26
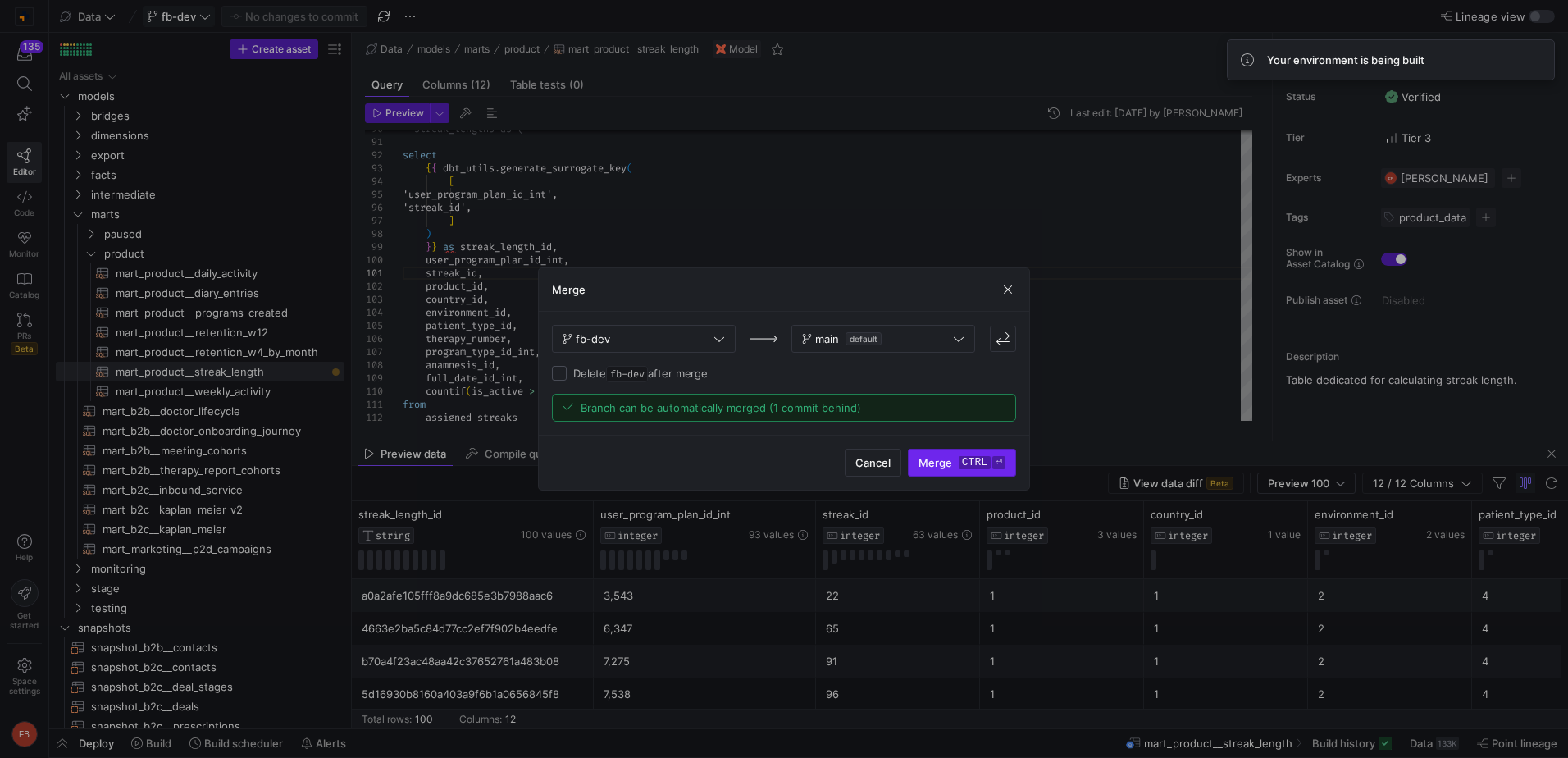
click at [956, 462] on span "Merge ctrl ⏎" at bounding box center [962, 462] width 87 height 13
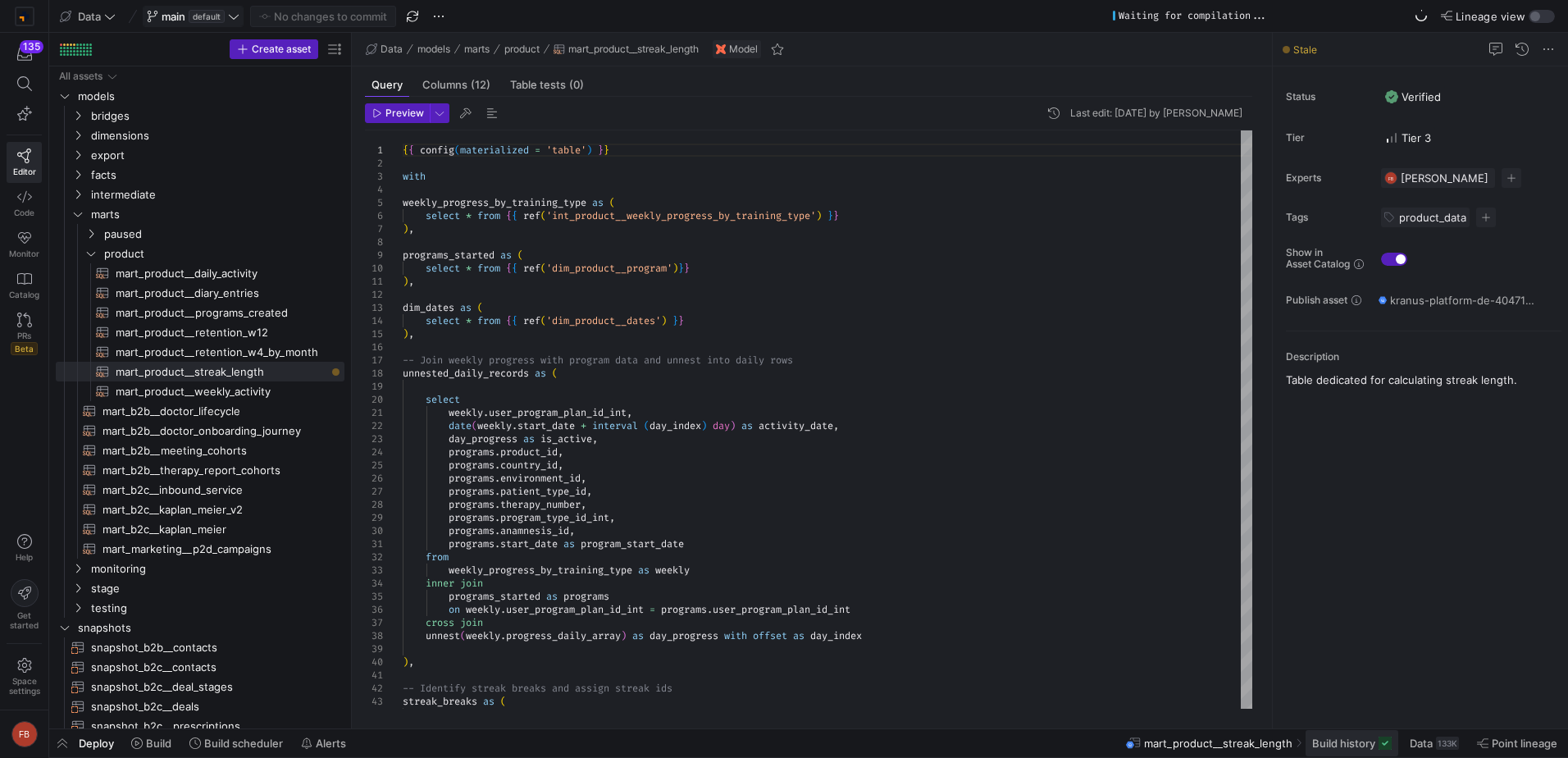
click at [1366, 743] on span "Build history" at bounding box center [1344, 743] width 63 height 13
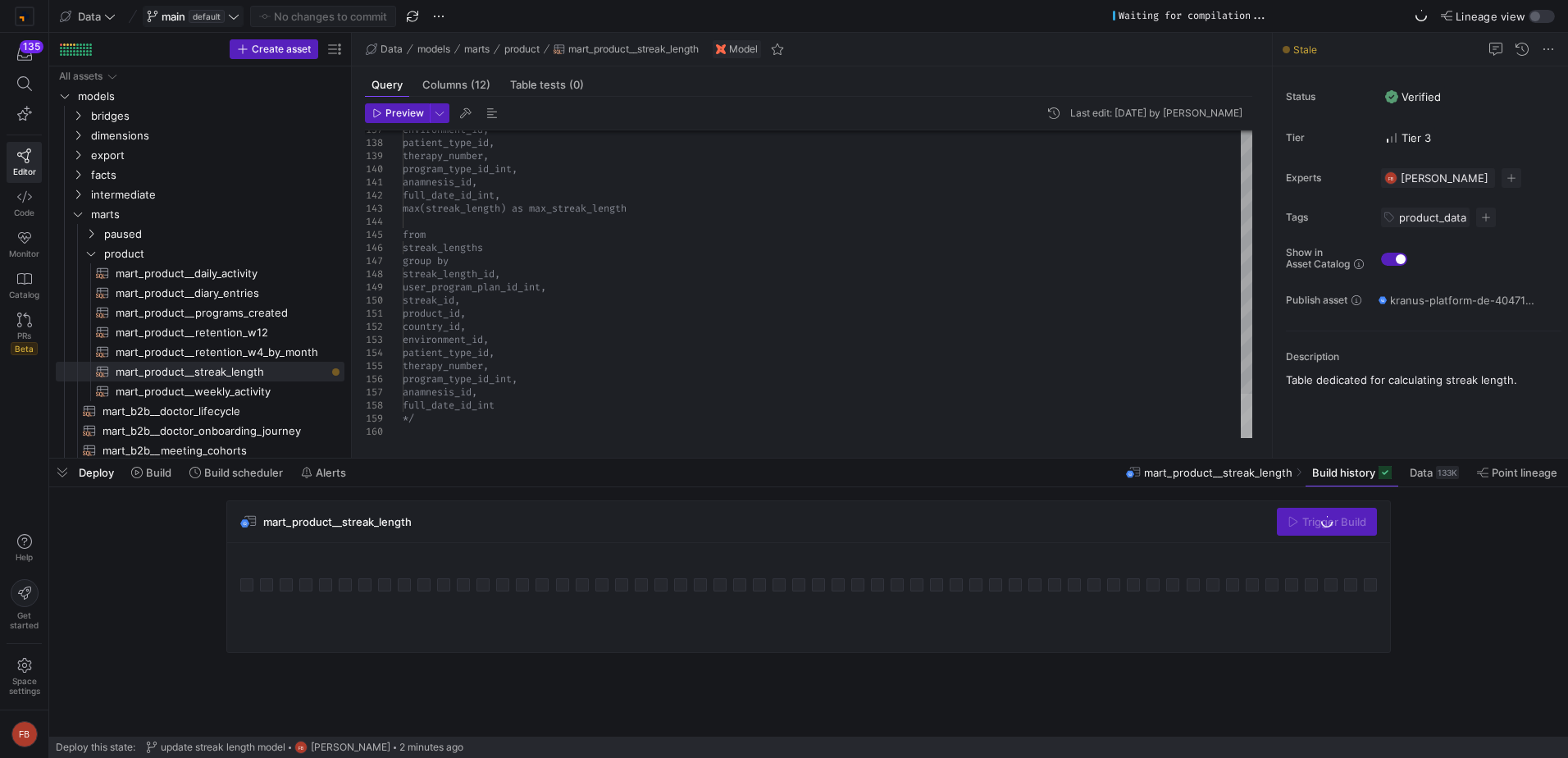
click at [1249, 438] on div at bounding box center [1246, 416] width 11 height 44
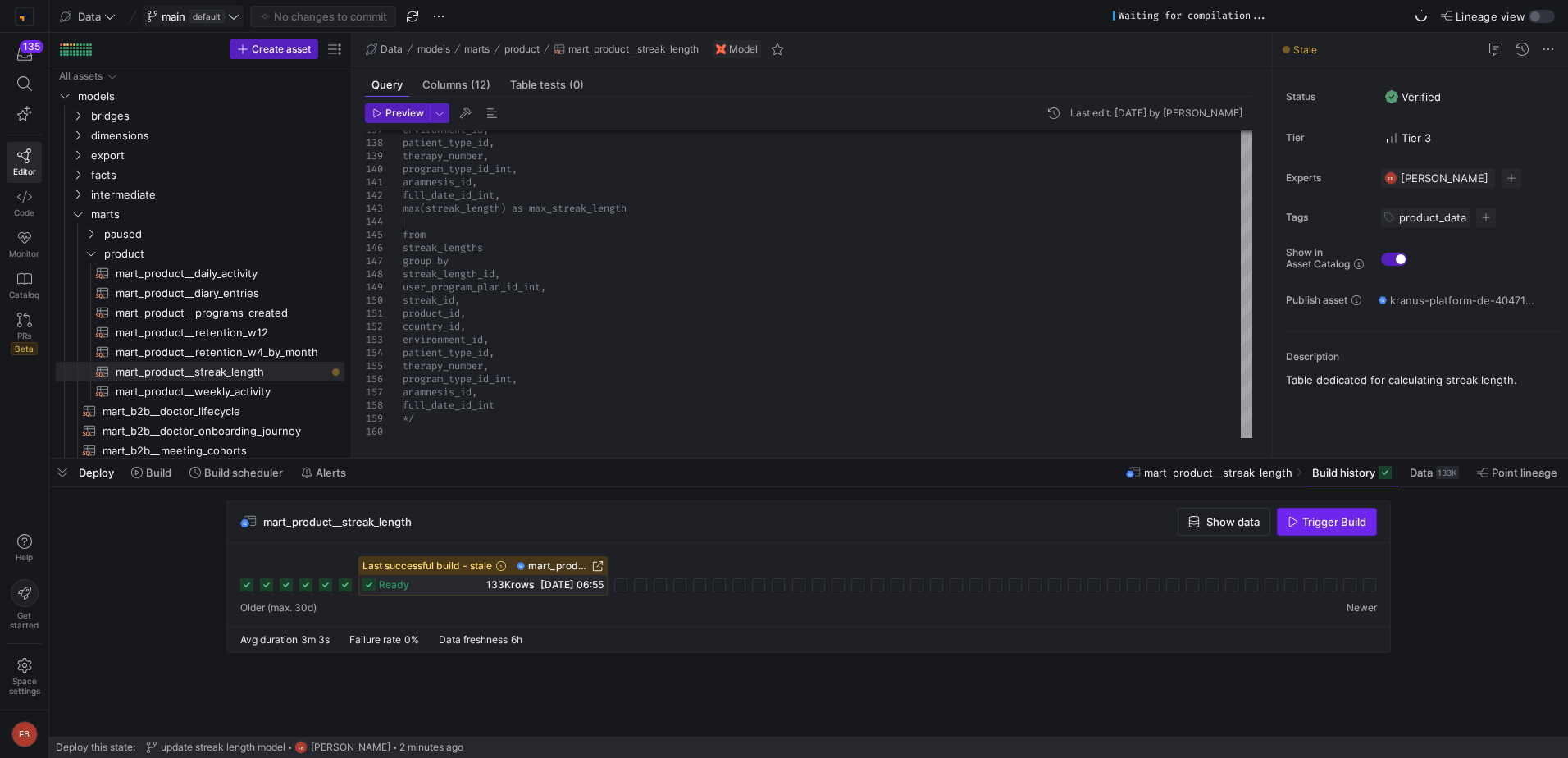
click at [1305, 513] on span "button" at bounding box center [1327, 522] width 99 height 26
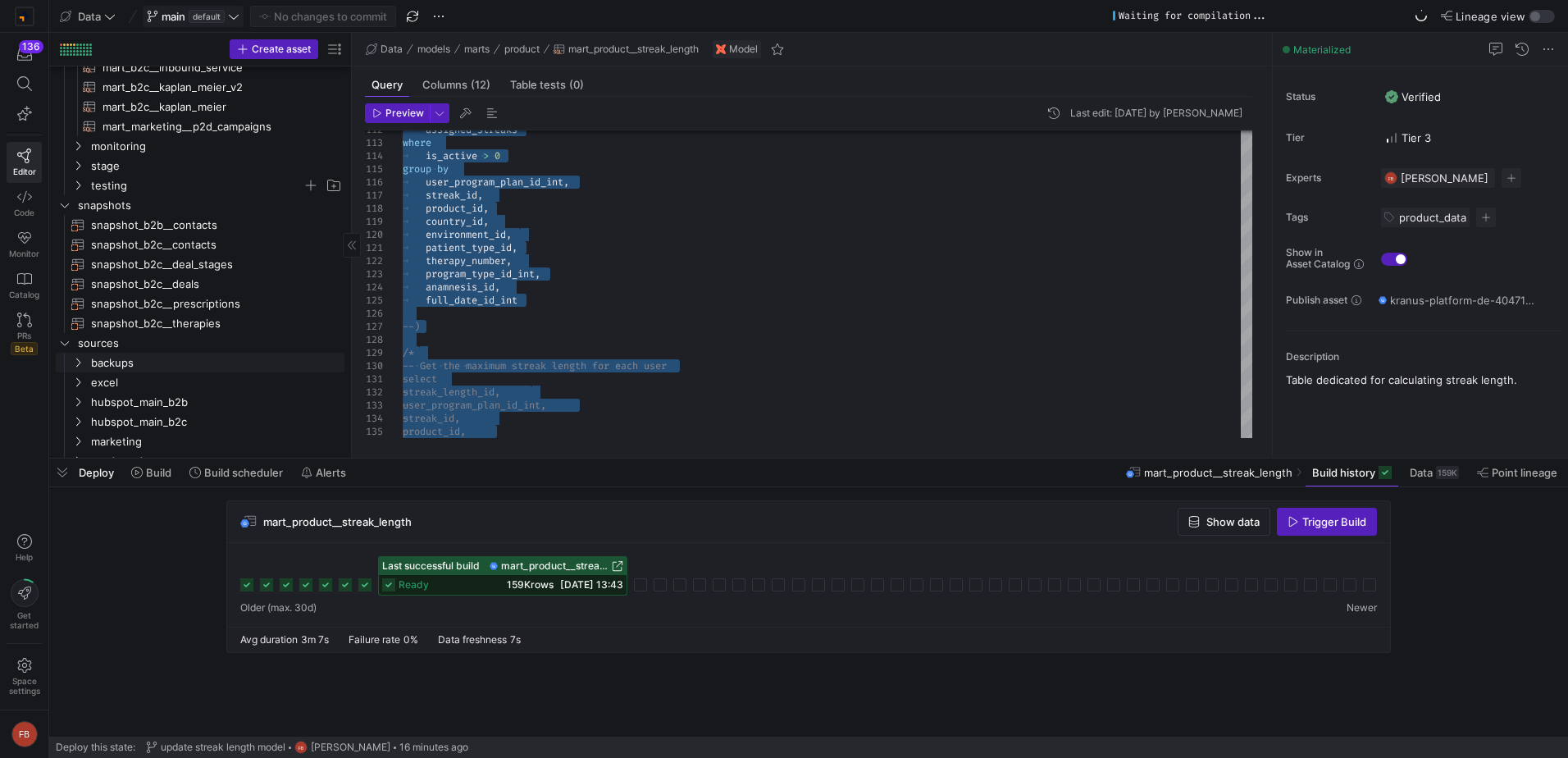
scroll to position [494, 0]
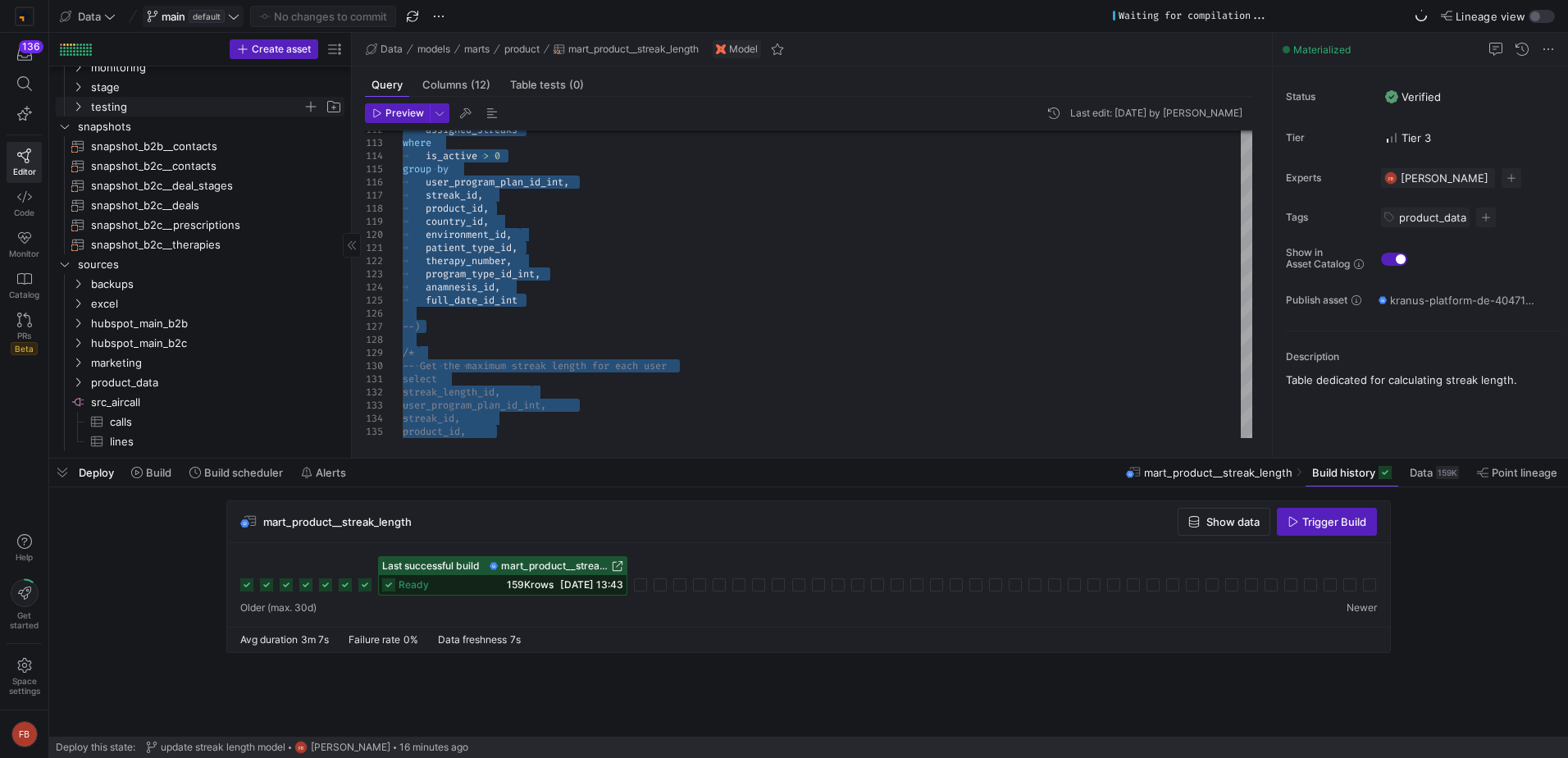
click at [150, 107] on span "testing" at bounding box center [197, 107] width 212 height 19
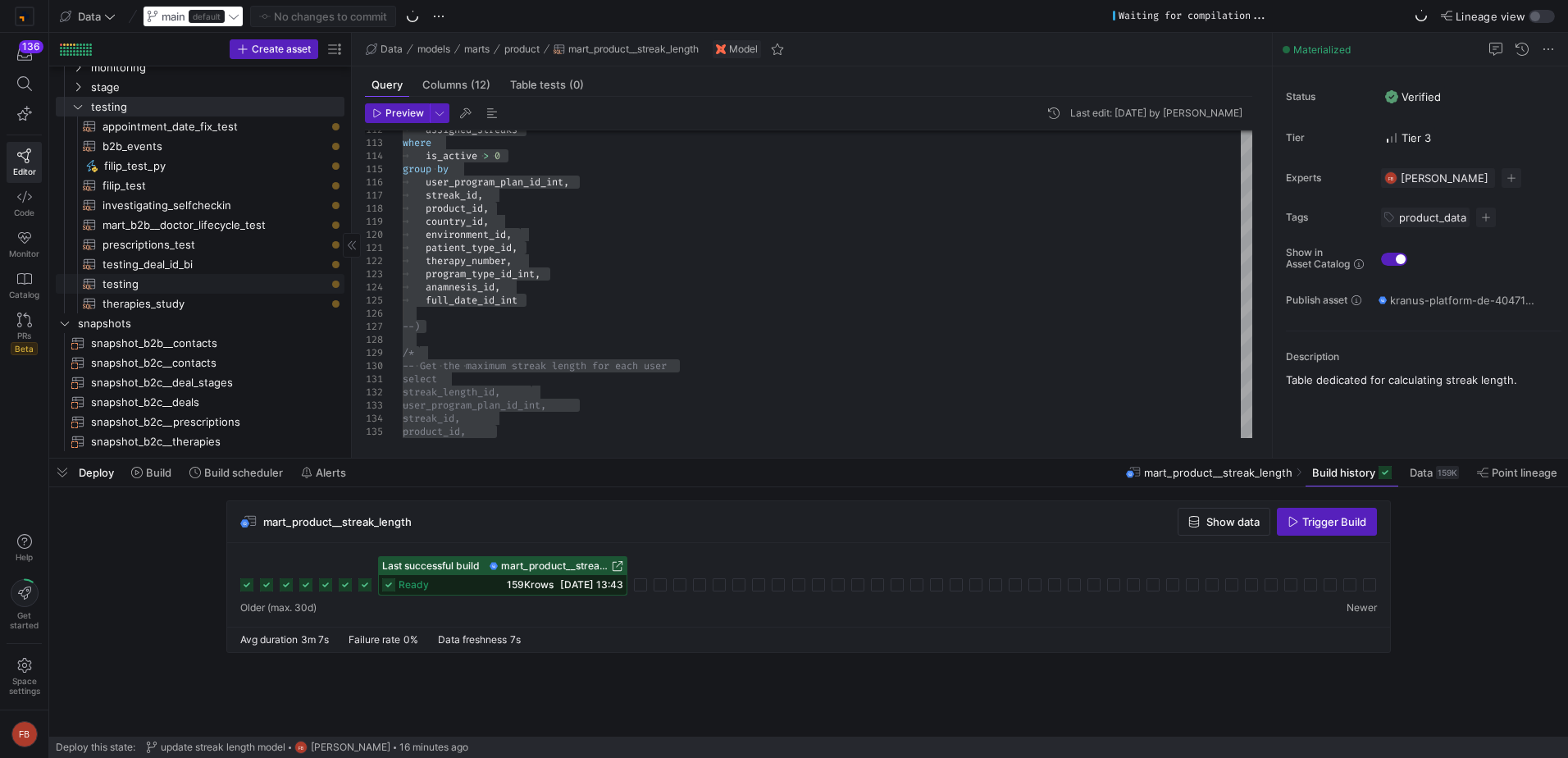
click at [136, 284] on span "testing​​​​​​​​​​" at bounding box center [213, 284] width 223 height 19
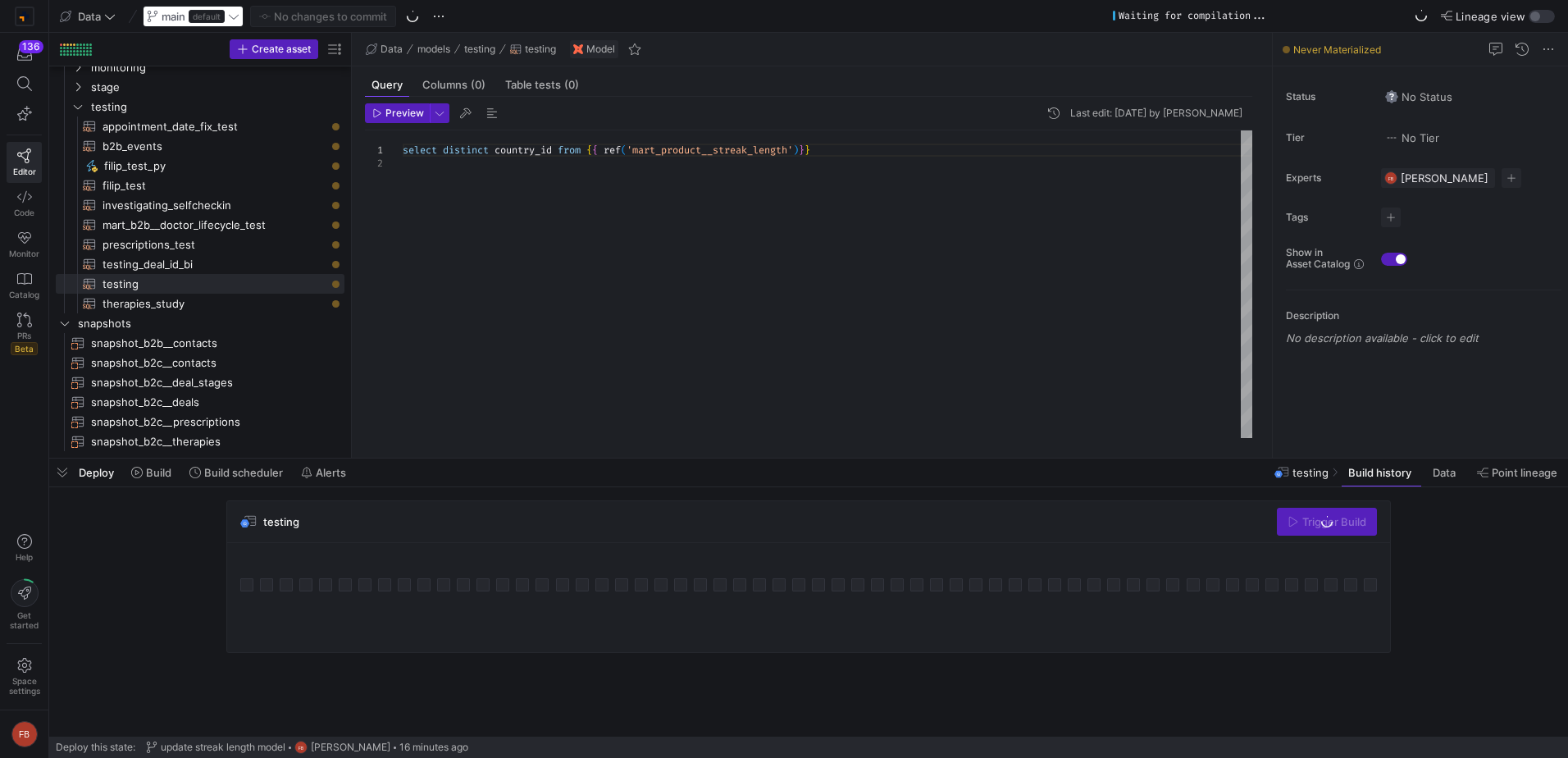
click at [459, 272] on div "select distinct country_id from { { ref ( 'mart_product__streak_length' ) } }" at bounding box center [828, 284] width 850 height 308
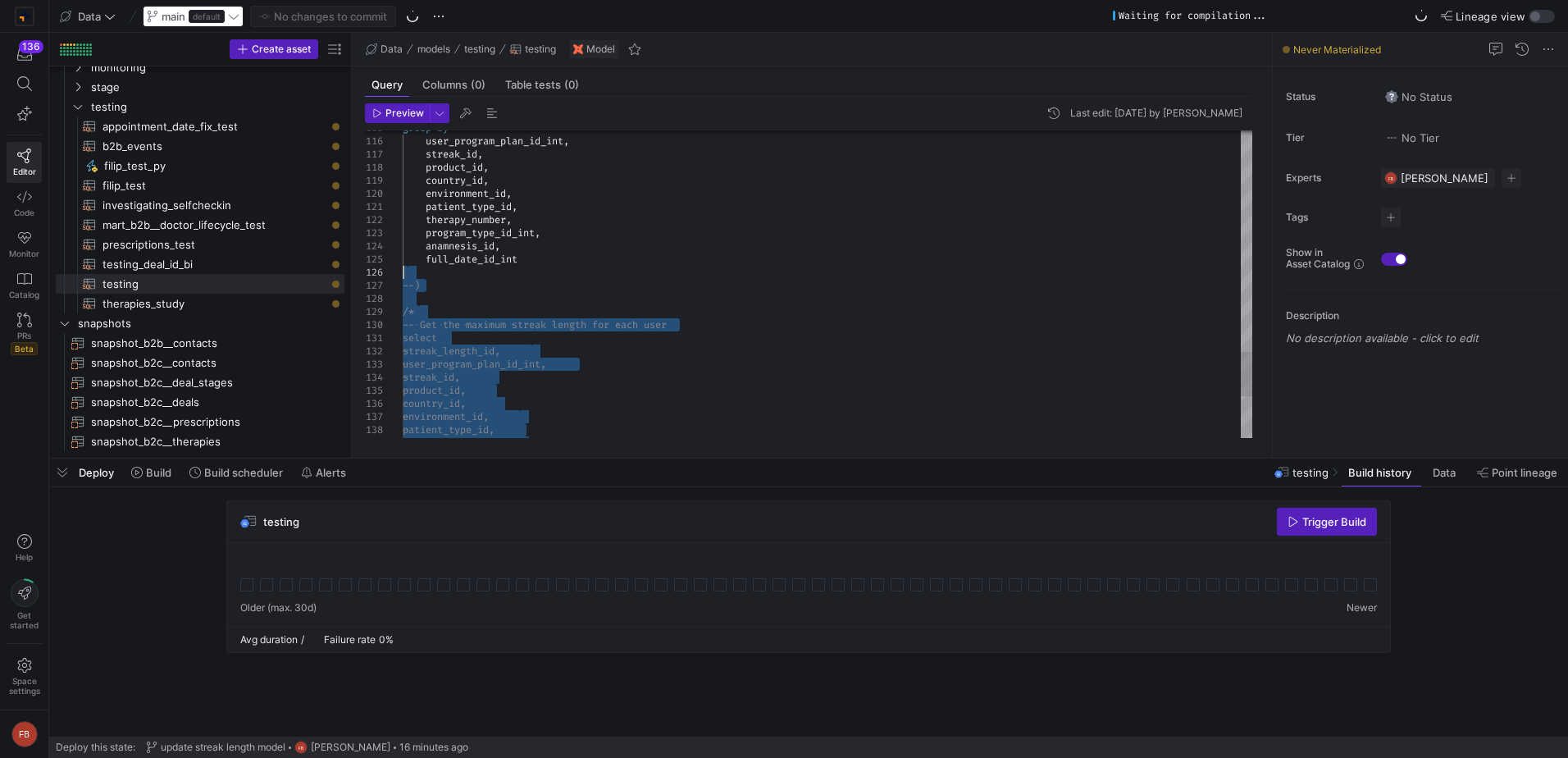
drag, startPoint x: 438, startPoint y: 417, endPoint x: 368, endPoint y: 266, distance: 166.4
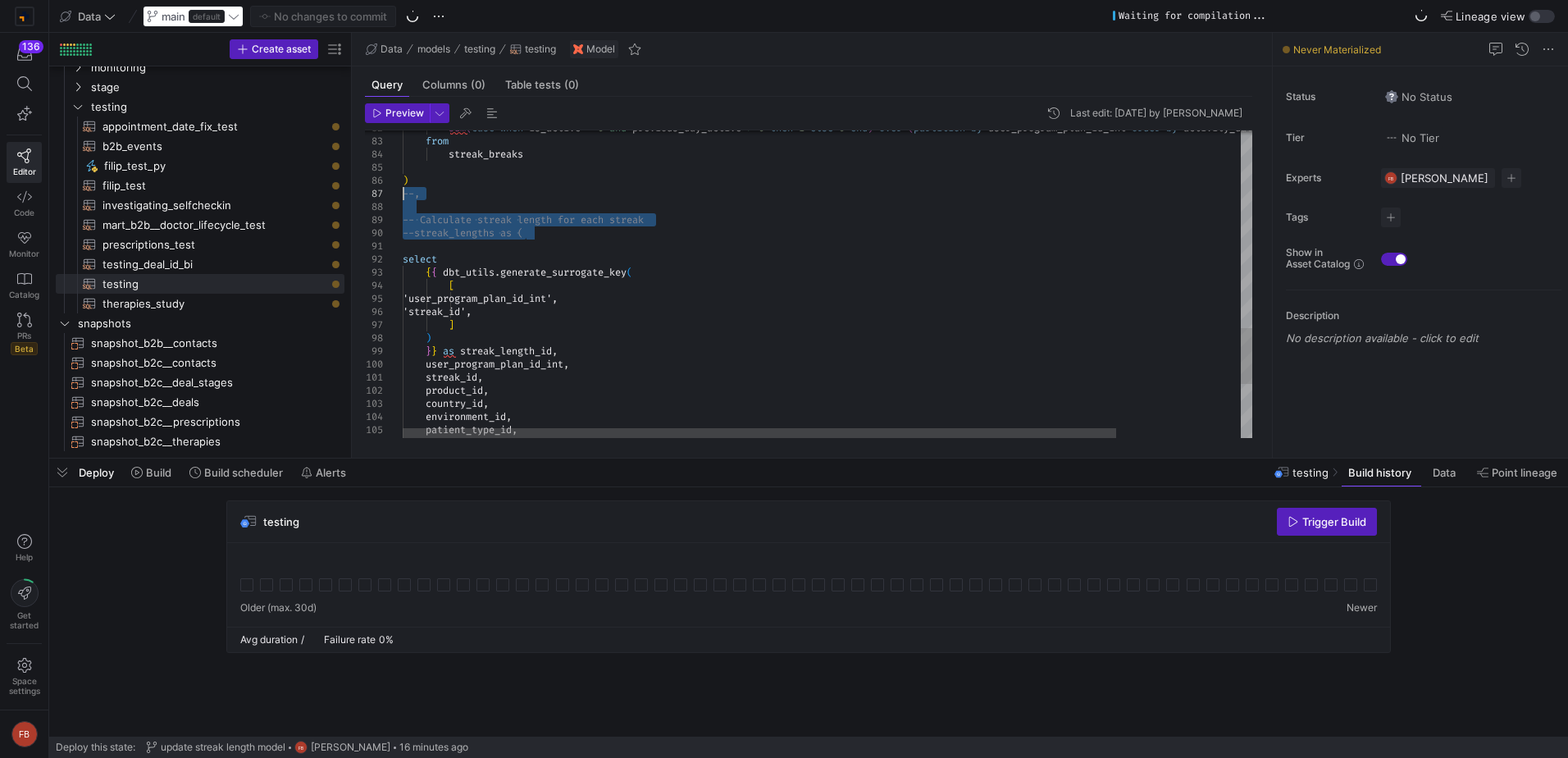
drag, startPoint x: 558, startPoint y: 232, endPoint x: 387, endPoint y: 195, distance: 175.0
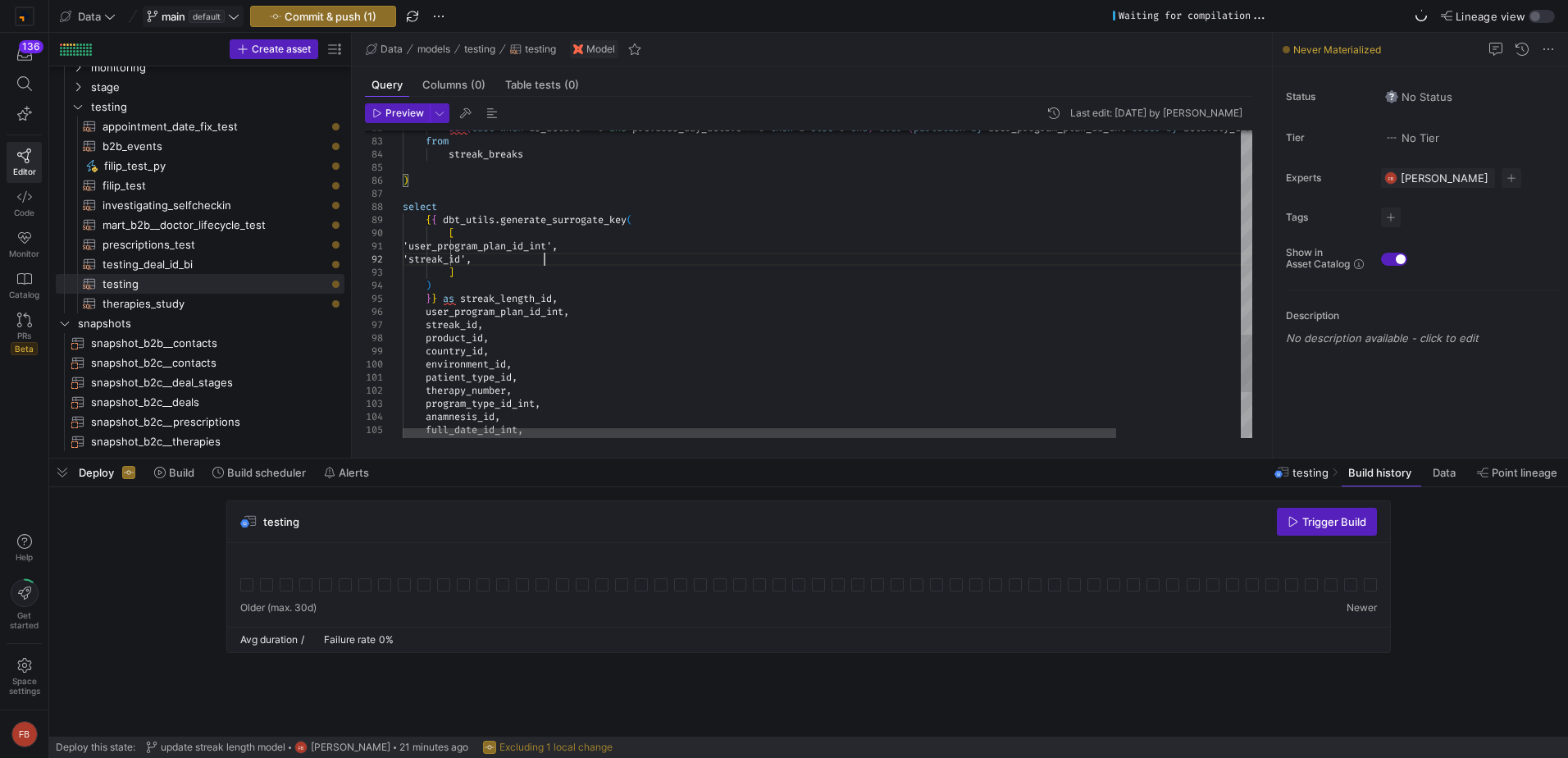
type textarea "{{ config(materialized = 'table') }} with weekly_progress_by_training_type as (…"
